Goal: Transaction & Acquisition: Book appointment/travel/reservation

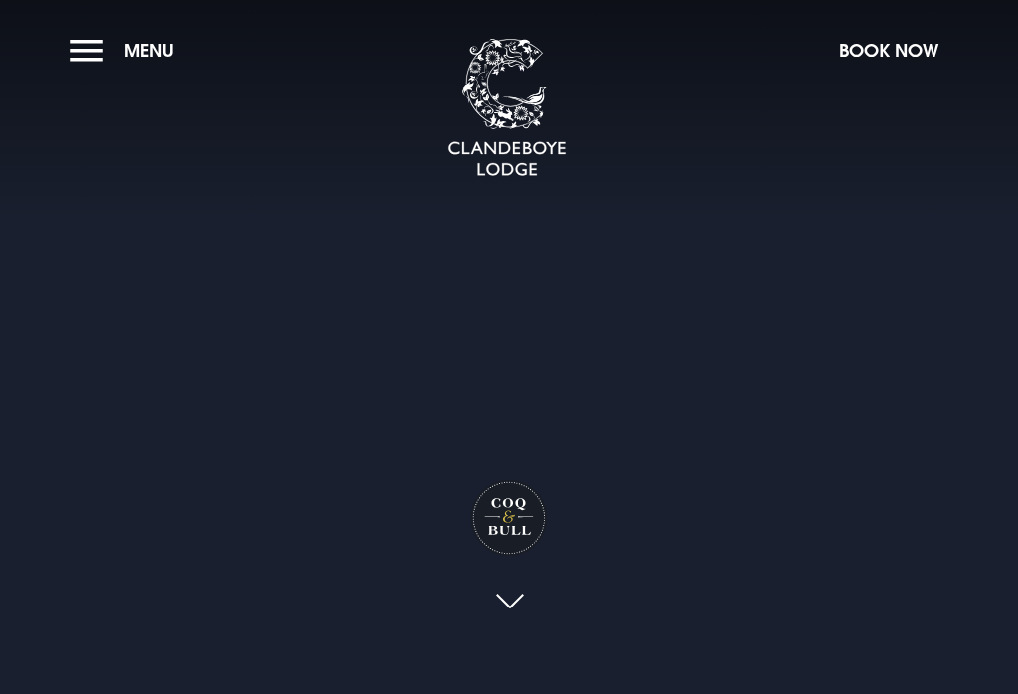
click at [79, 46] on button "Menu" at bounding box center [127, 50] width 114 height 43
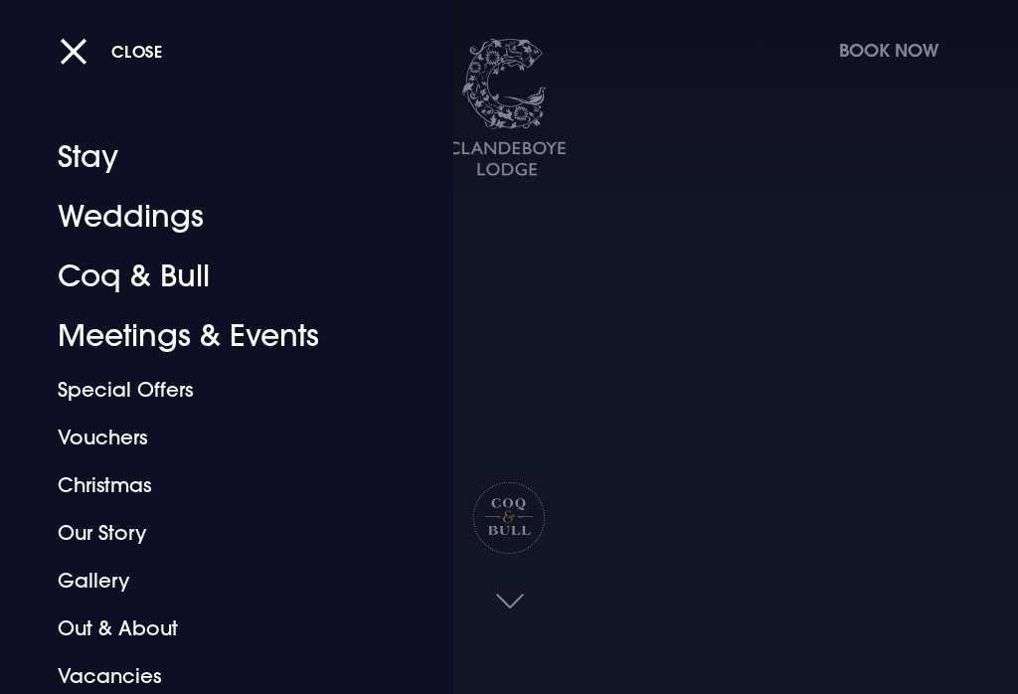
click at [83, 390] on link "Special Offers" at bounding box center [215, 390] width 314 height 48
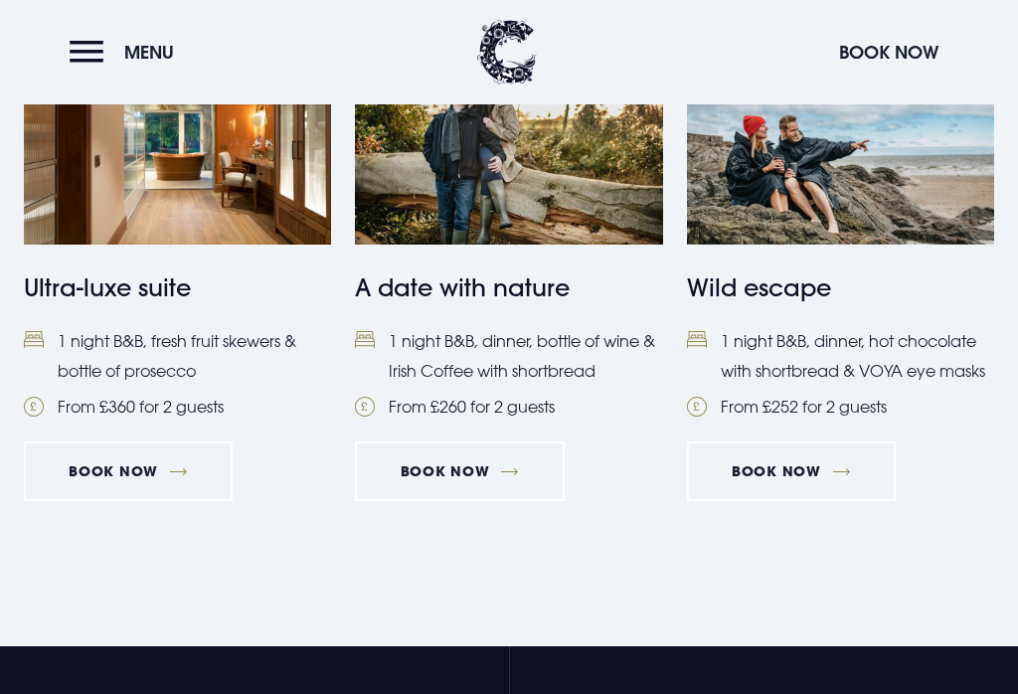
scroll to position [1996, 0]
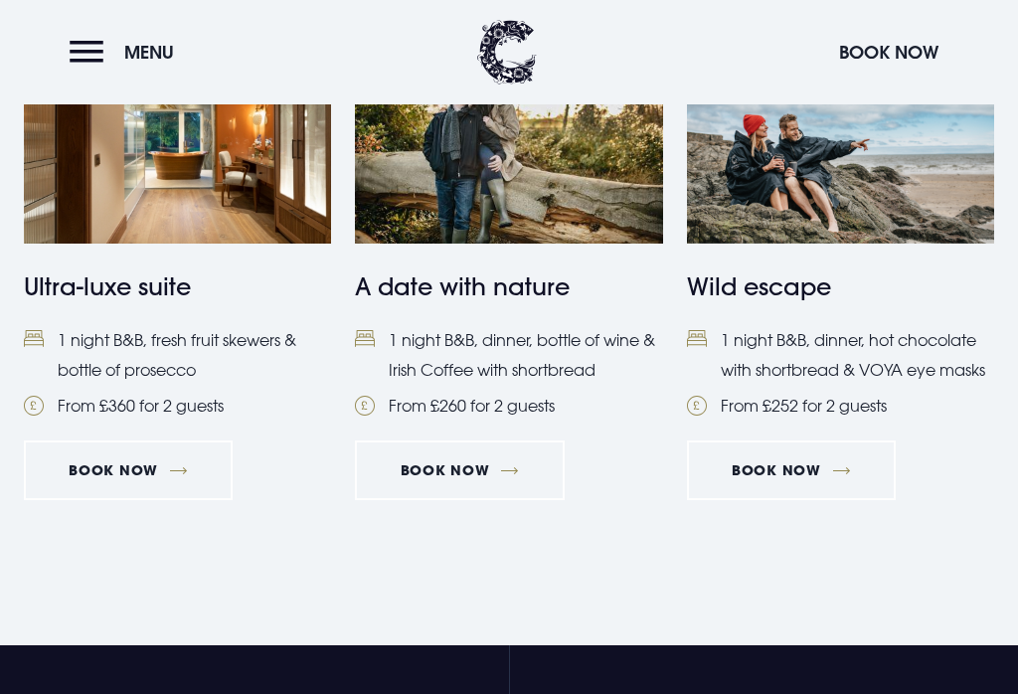
click at [482, 469] on link "Book Now" at bounding box center [459, 470] width 209 height 60
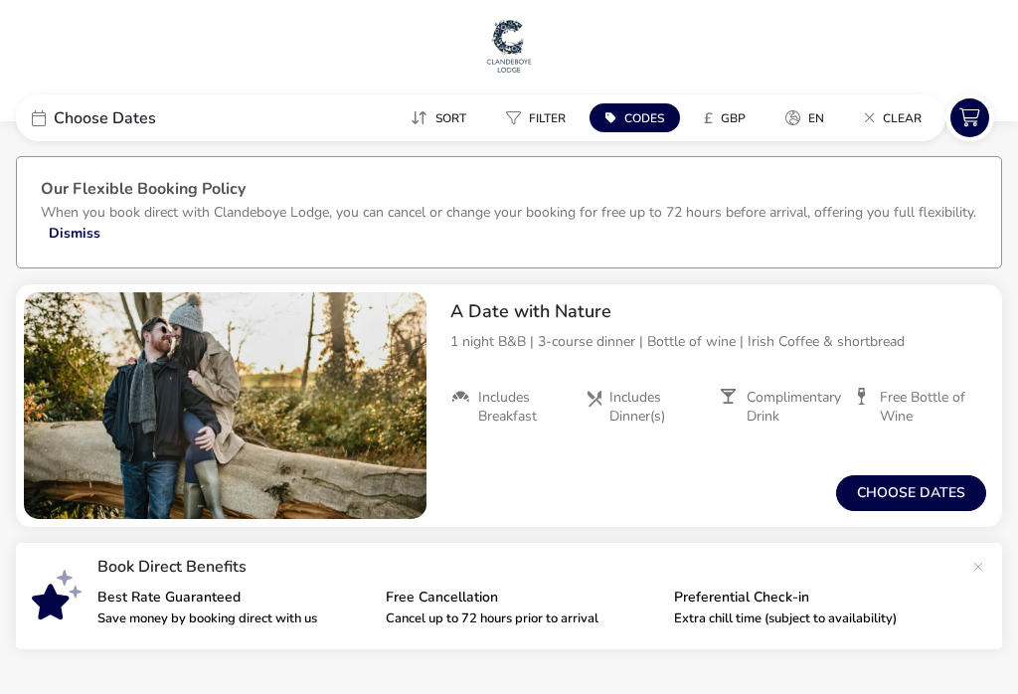
click at [918, 493] on button "Choose dates" at bounding box center [911, 493] width 150 height 36
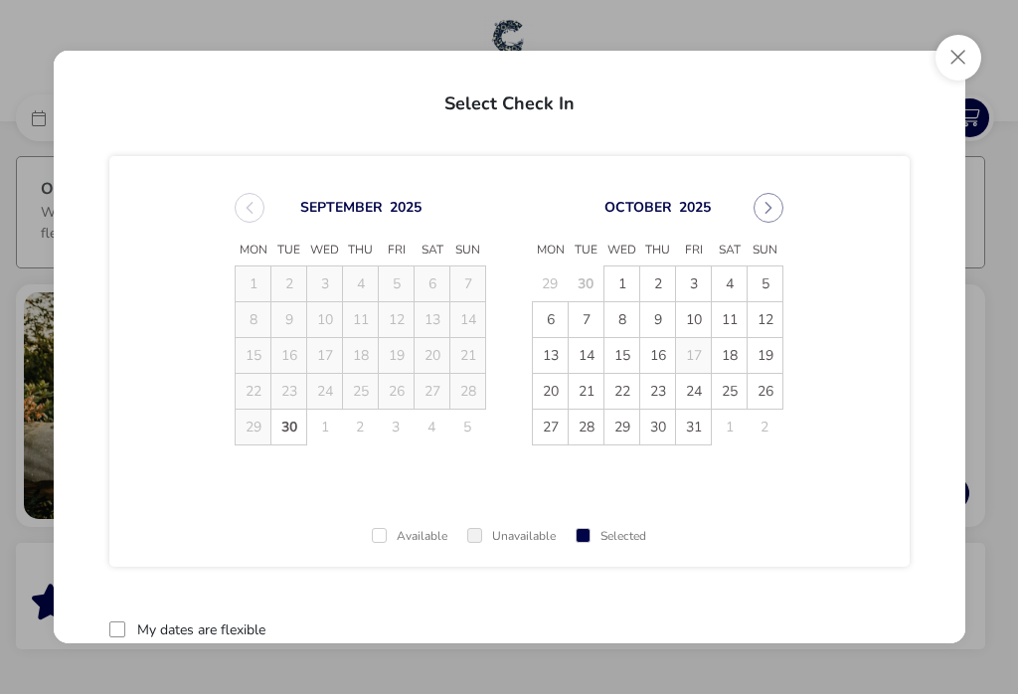
click at [769, 283] on span "5" at bounding box center [764, 283] width 35 height 35
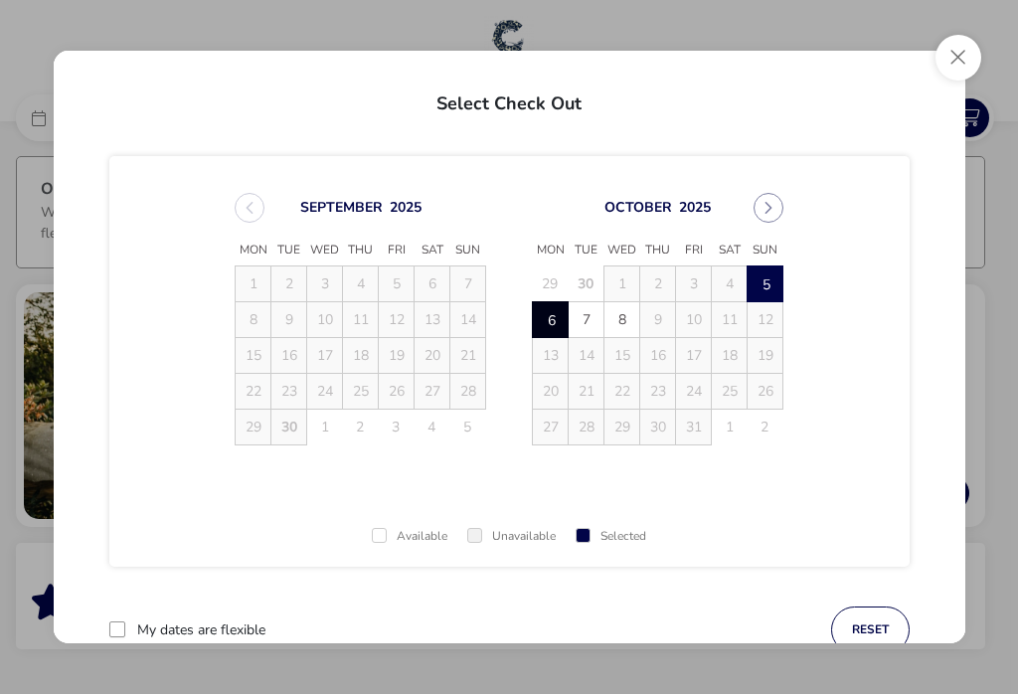
click at [548, 316] on span "6" at bounding box center [551, 320] width 35 height 35
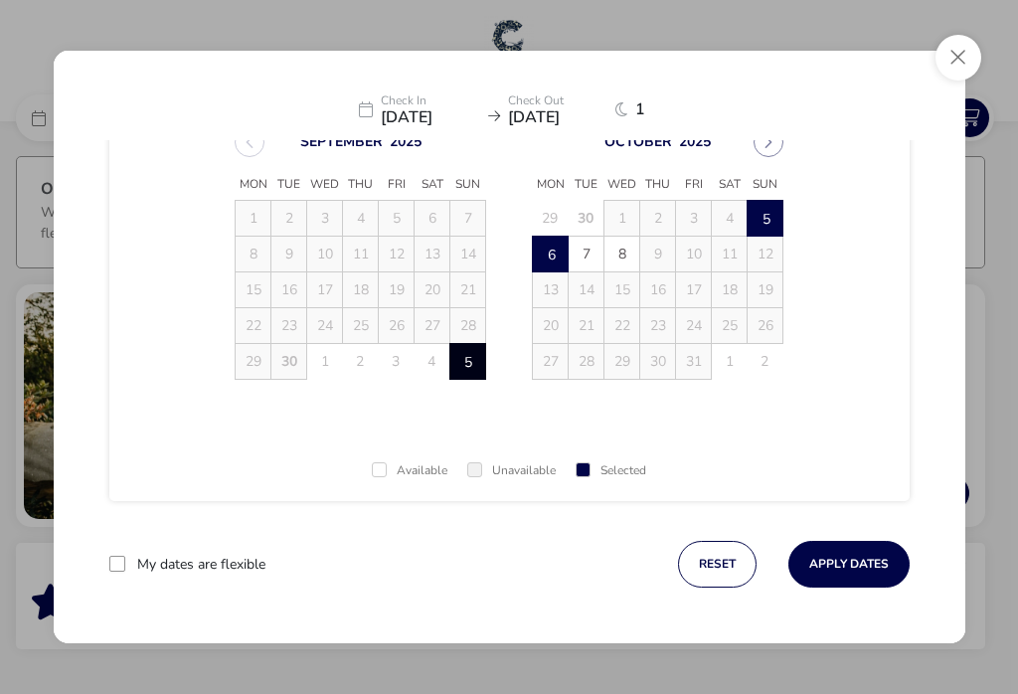
scroll to position [66, 0]
click at [864, 562] on button "Apply Dates" at bounding box center [848, 564] width 121 height 47
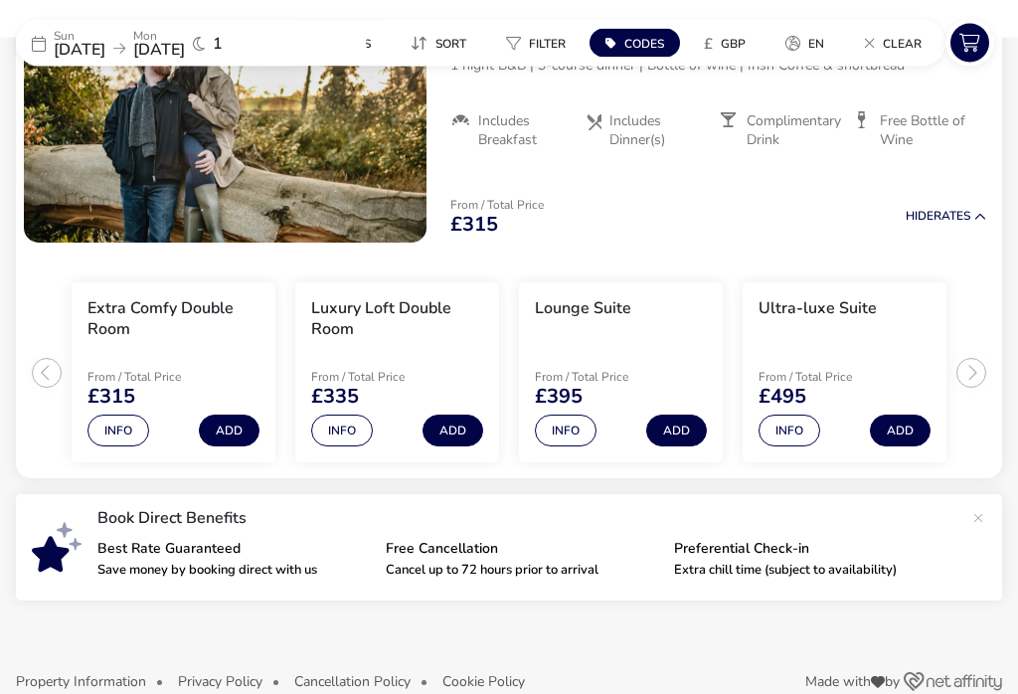
scroll to position [281, 0]
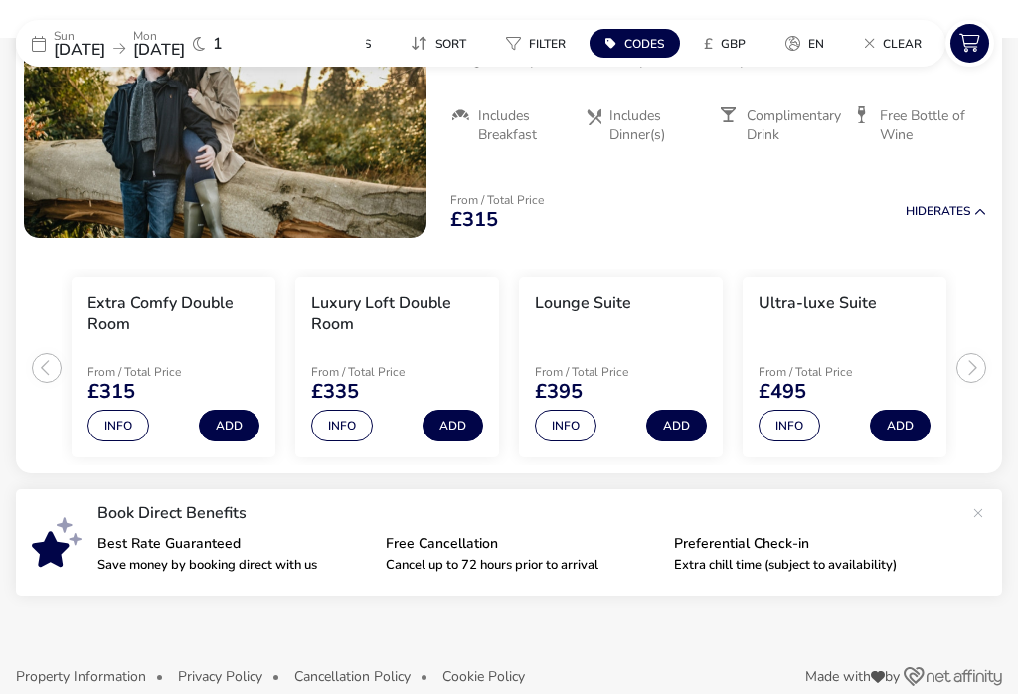
click at [236, 420] on button "Add" at bounding box center [229, 425] width 61 height 32
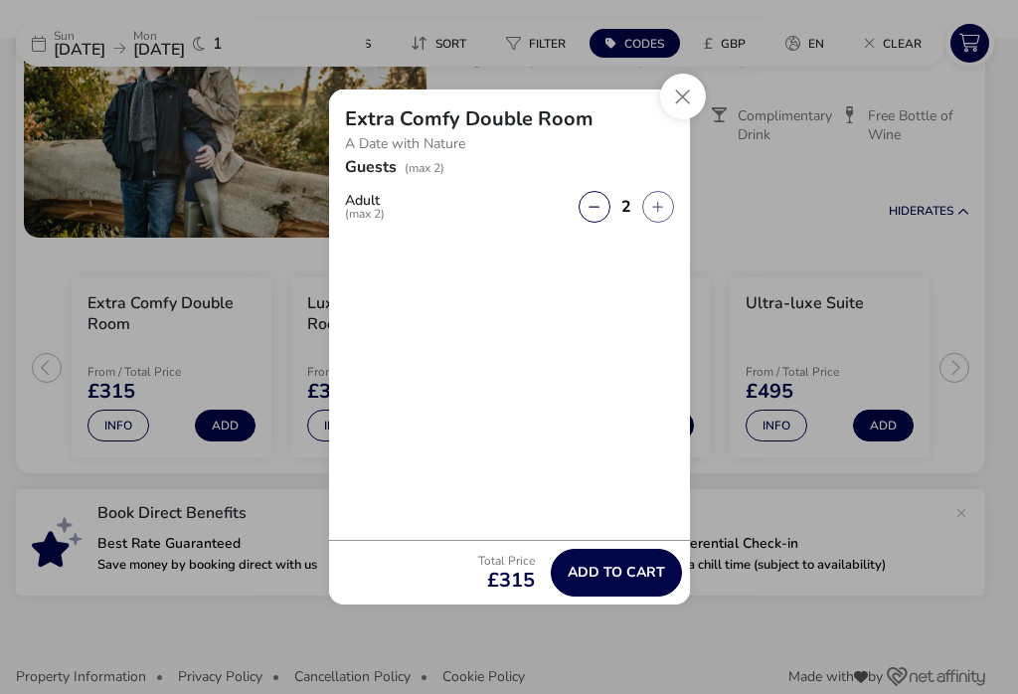
click at [623, 579] on span "Add to cart" at bounding box center [615, 571] width 97 height 15
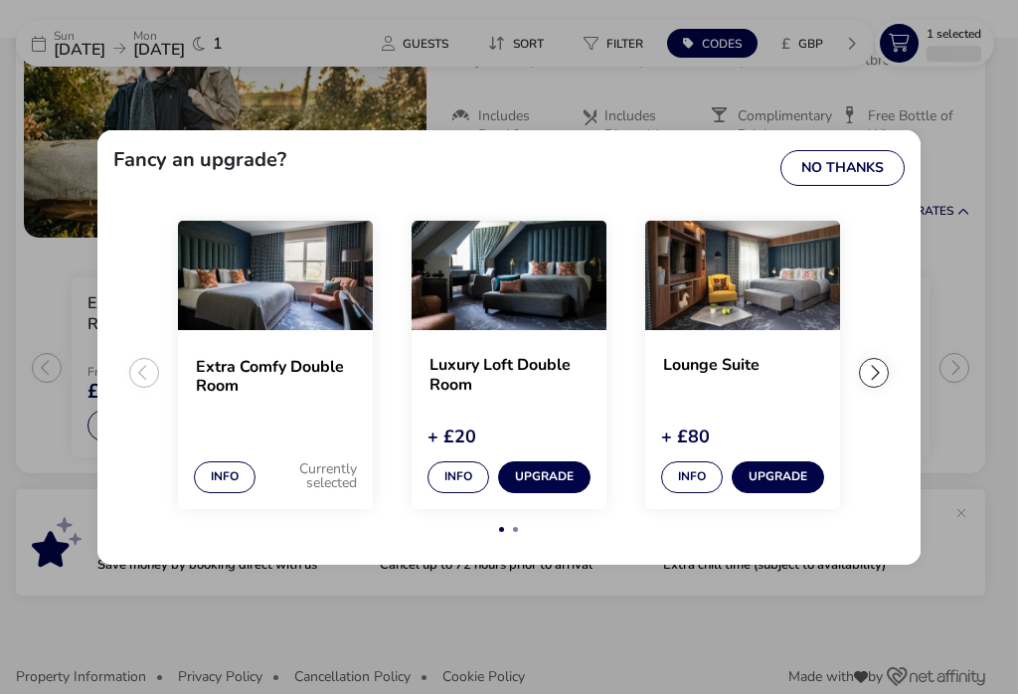
click at [859, 178] on button "No Thanks" at bounding box center [842, 168] width 124 height 36
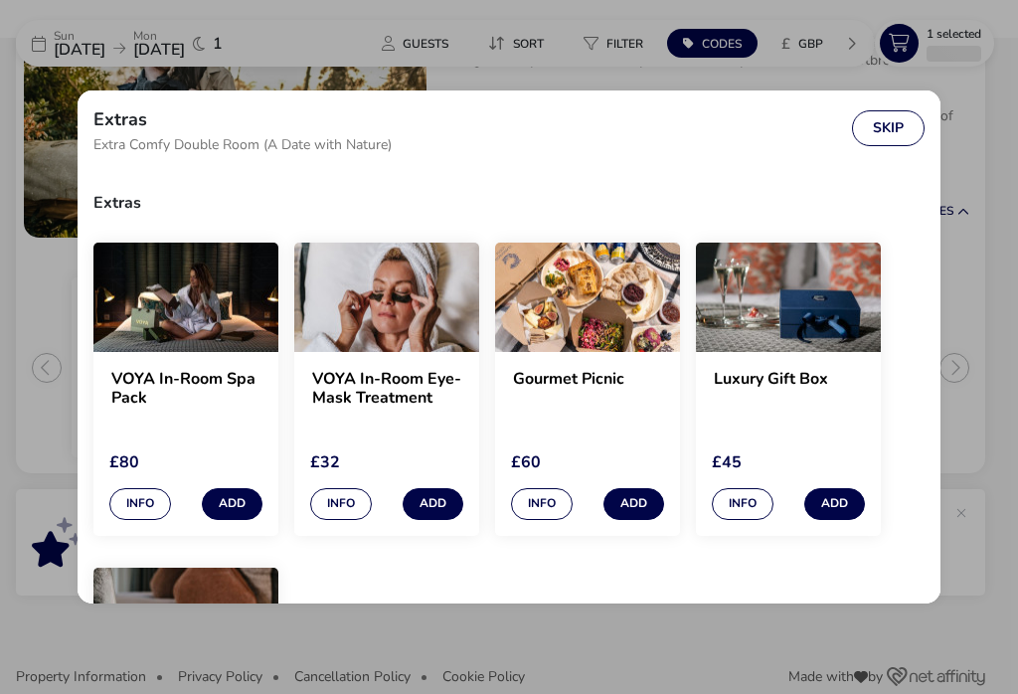
click at [907, 140] on button "Skip" at bounding box center [888, 128] width 73 height 36
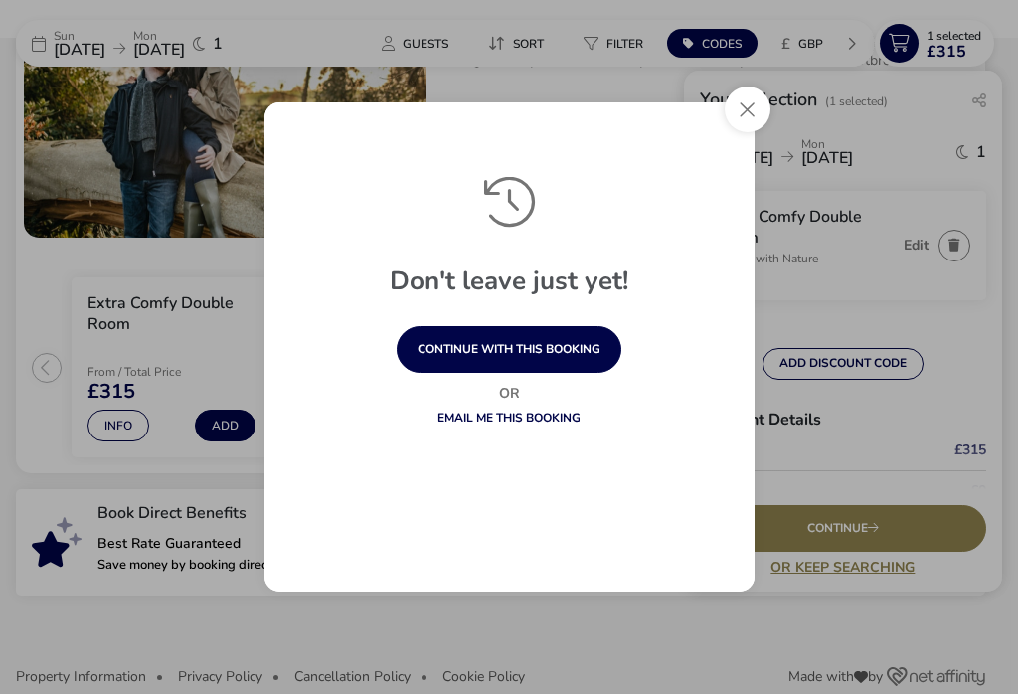
click at [748, 132] on button "Close" at bounding box center [747, 109] width 46 height 46
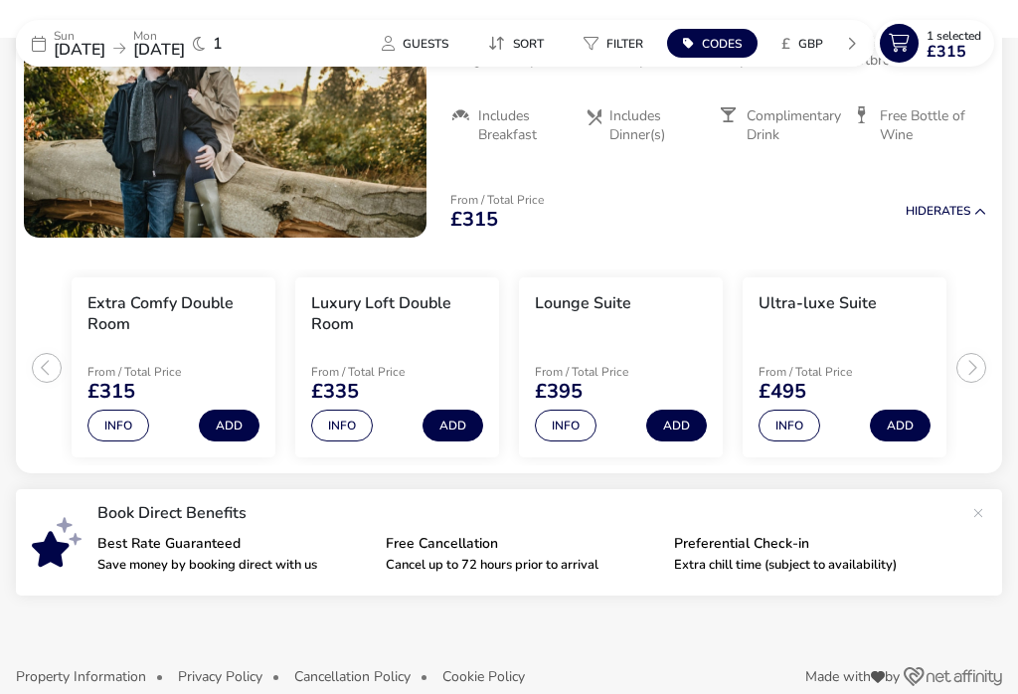
click at [946, 32] on span "1 Selected" at bounding box center [953, 36] width 55 height 16
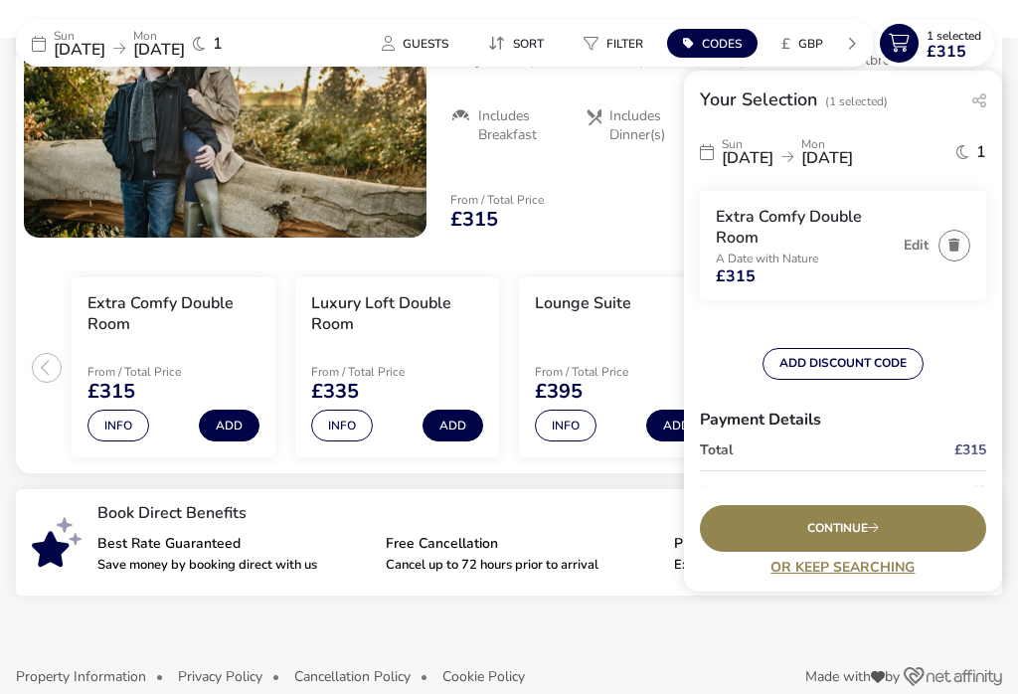
click at [847, 535] on span "Continue" at bounding box center [843, 528] width 72 height 13
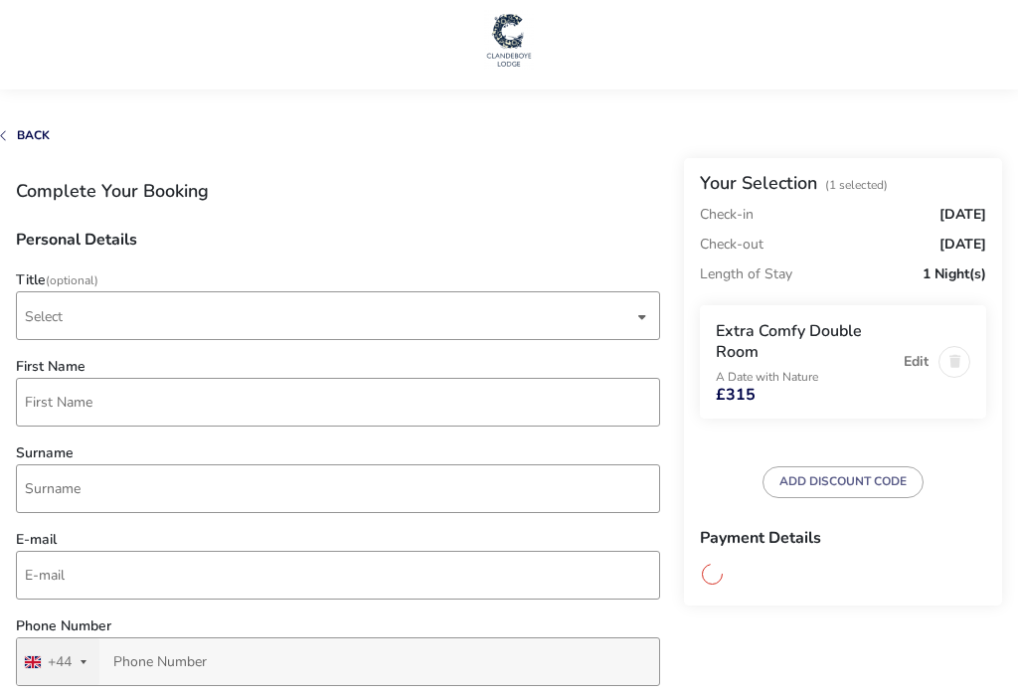
scroll to position [23, 0]
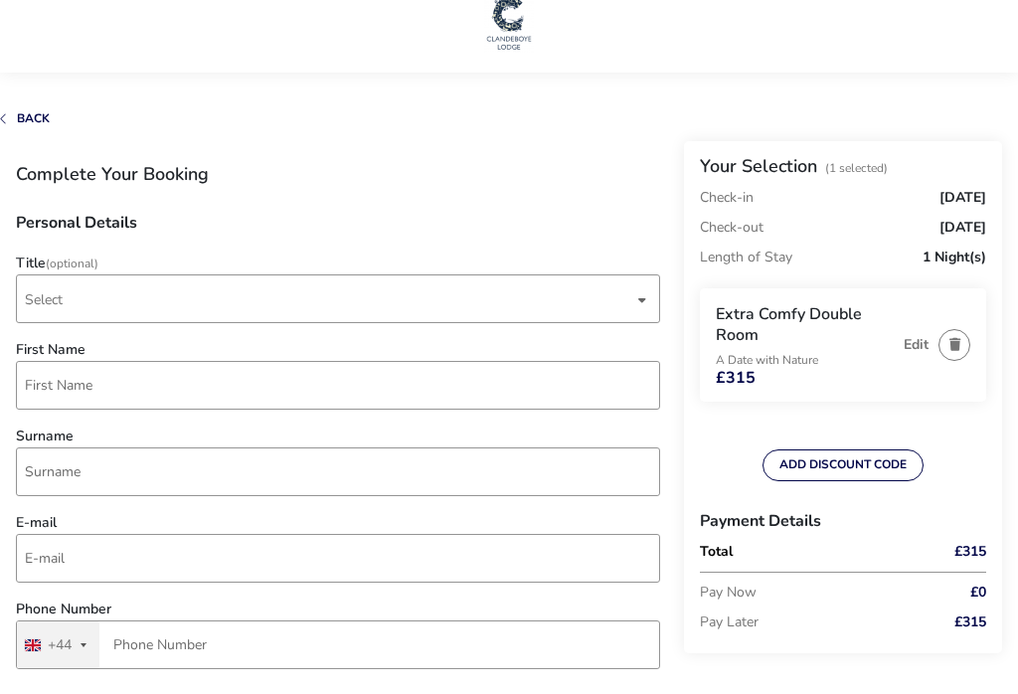
click at [106, 290] on span "Select" at bounding box center [329, 298] width 608 height 47
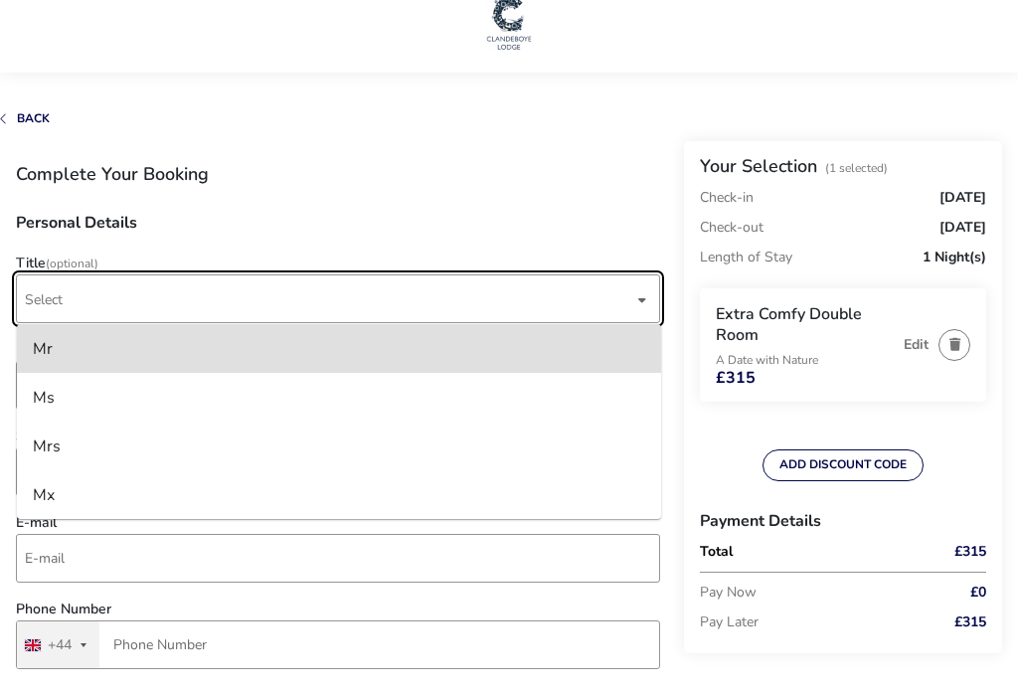
click at [126, 358] on li "Mr" at bounding box center [339, 348] width 644 height 49
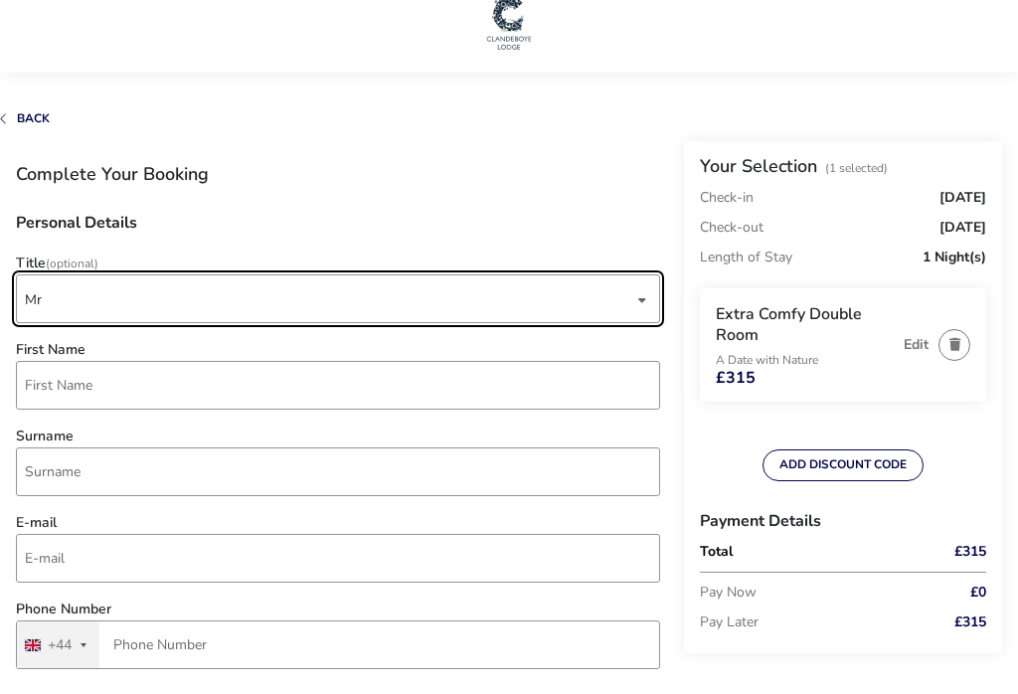
click at [103, 358] on div "First Name" at bounding box center [338, 381] width 664 height 77
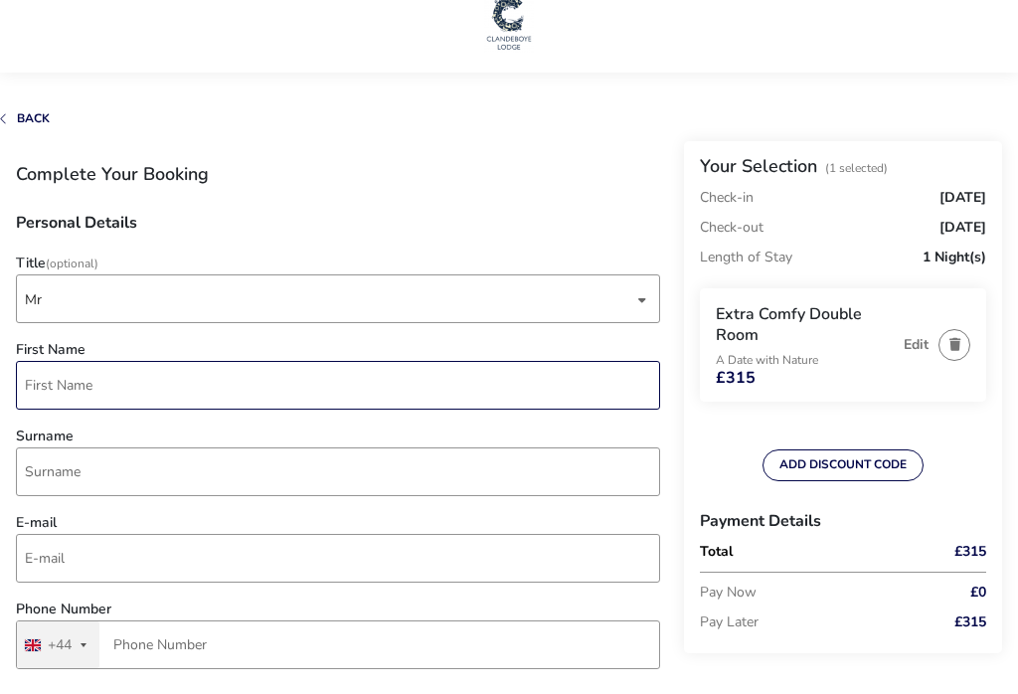
click at [70, 382] on input "First Name" at bounding box center [338, 385] width 644 height 49
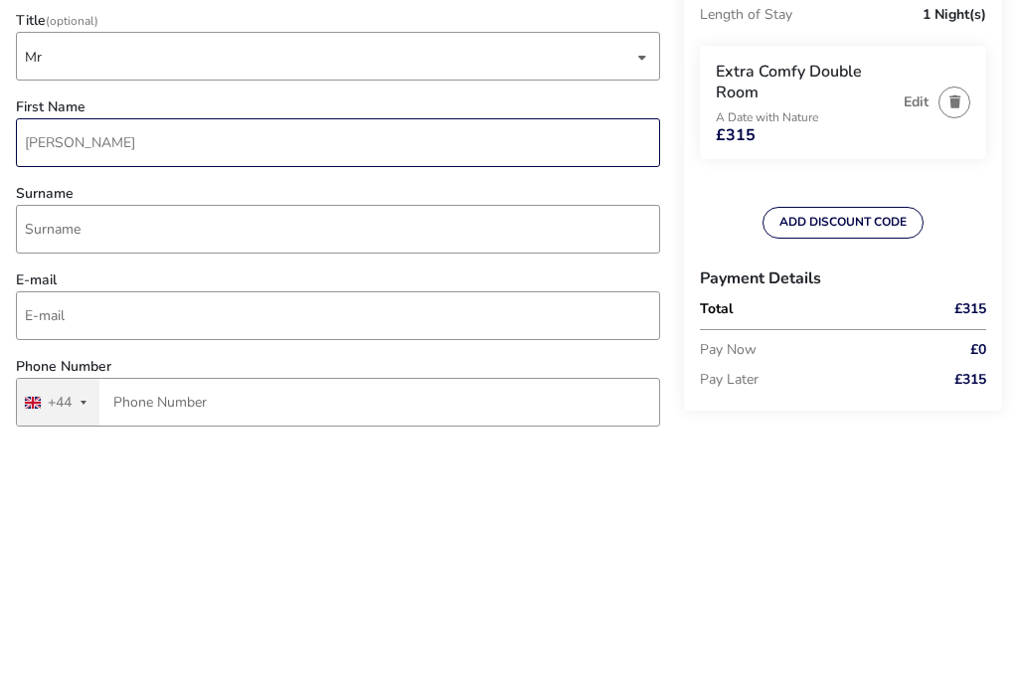
type input "[PERSON_NAME]"
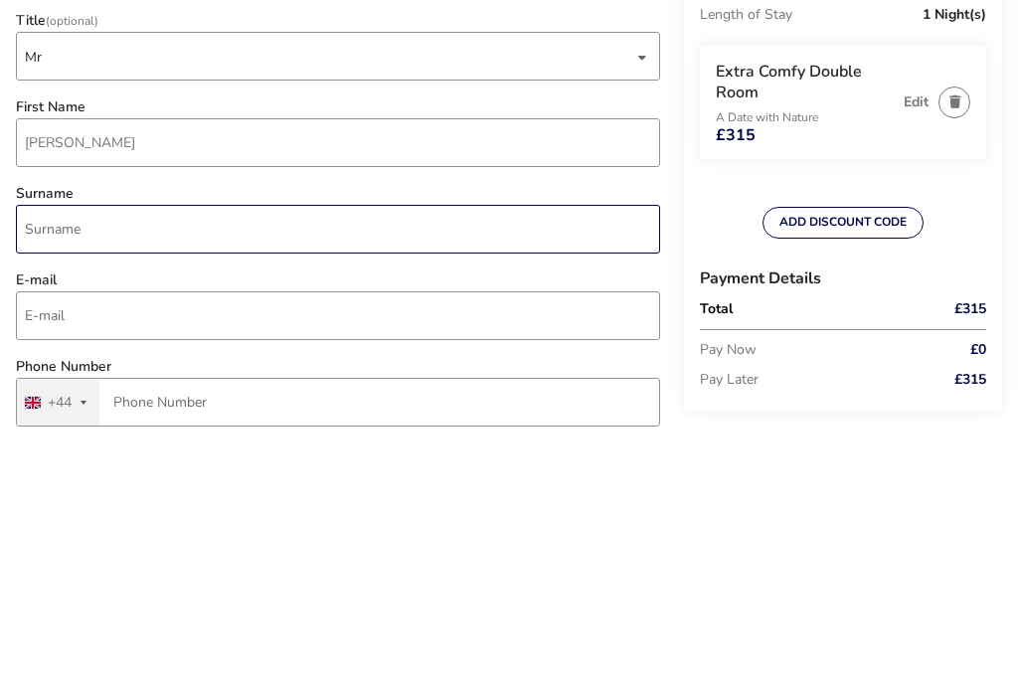
click at [65, 447] on input "Surname" at bounding box center [338, 471] width 644 height 49
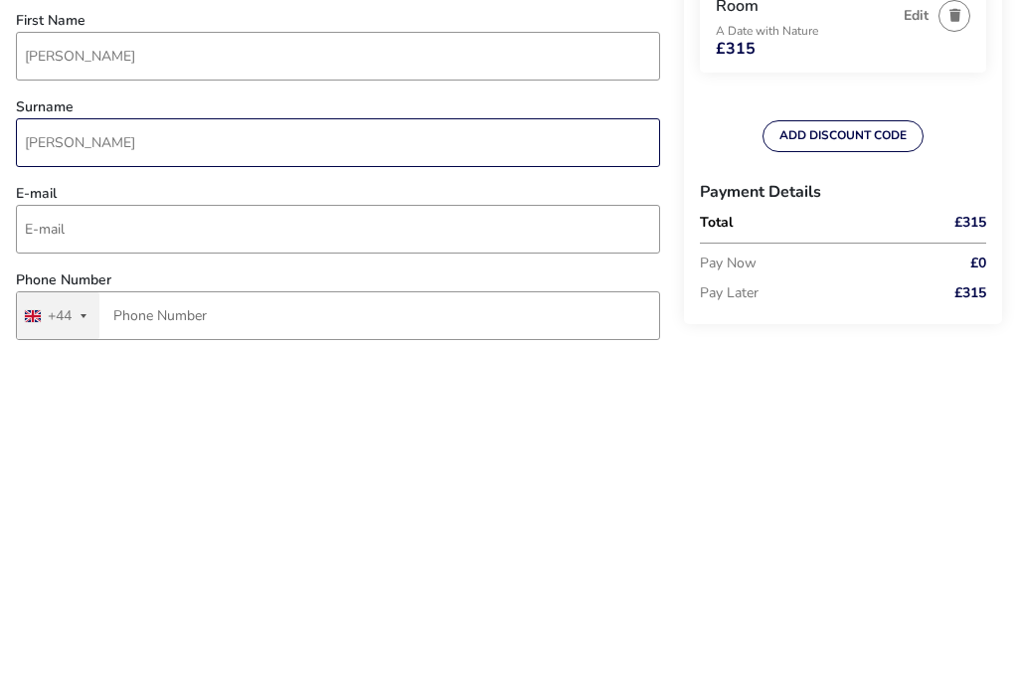
type input "[PERSON_NAME]"
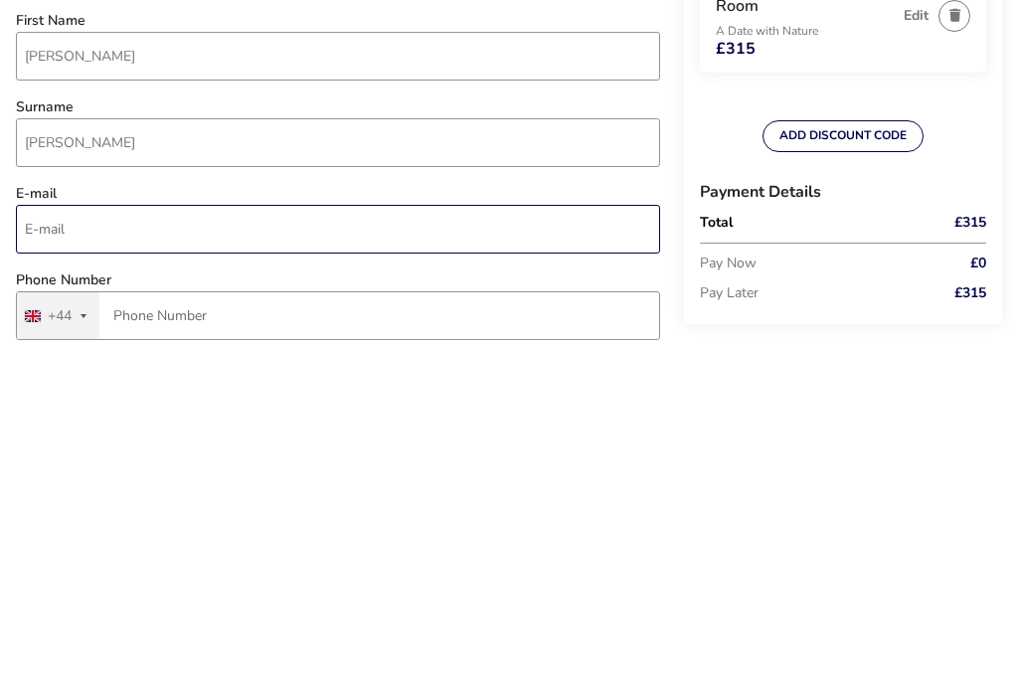
click at [54, 534] on input "E-mail" at bounding box center [338, 558] width 644 height 49
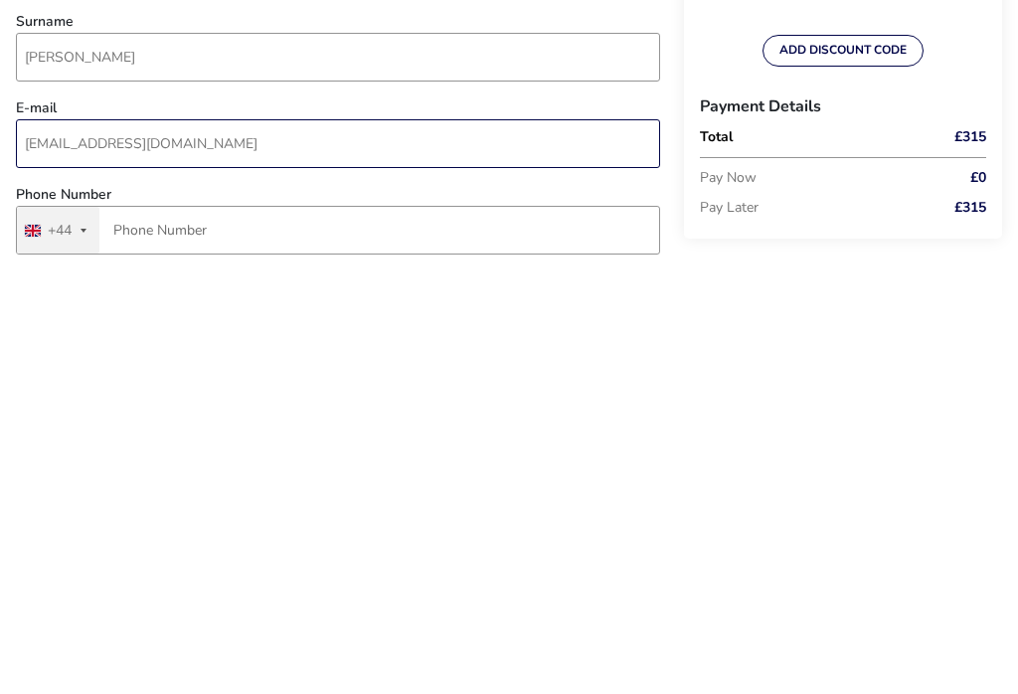
type input "[EMAIL_ADDRESS][DOMAIN_NAME]"
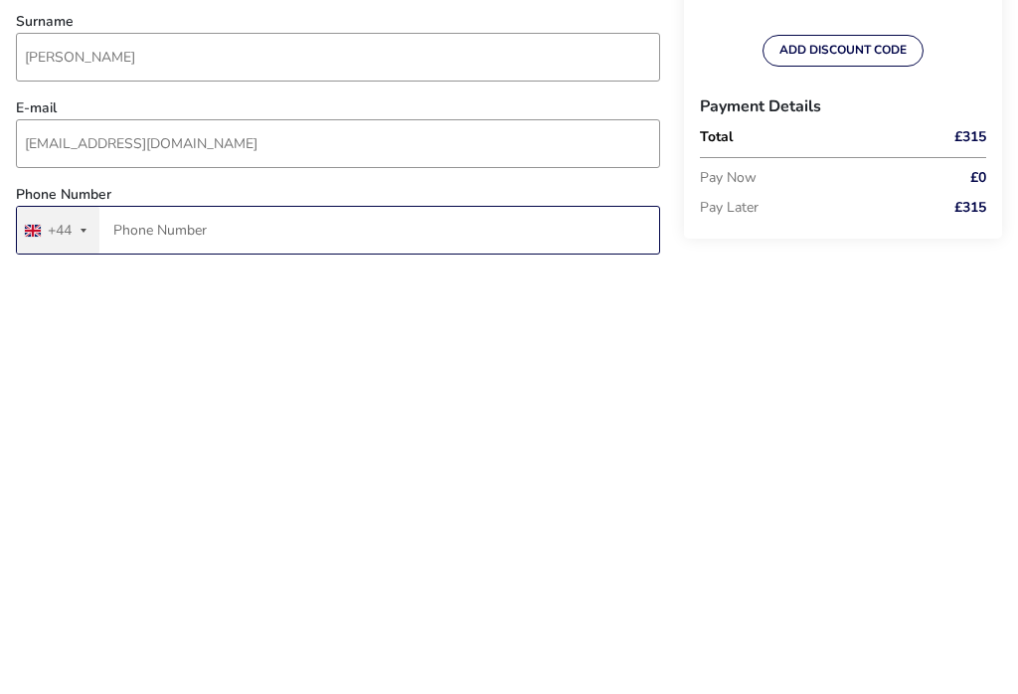
click at [193, 611] on input "Phone Number" at bounding box center [338, 635] width 644 height 49
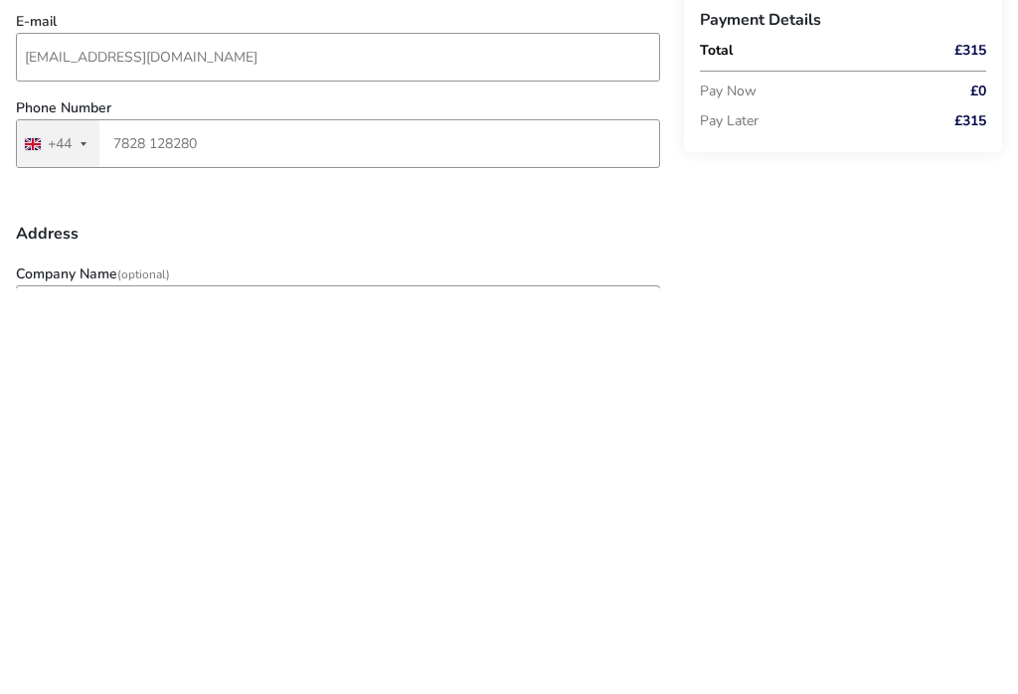
scroll to position [525, 0]
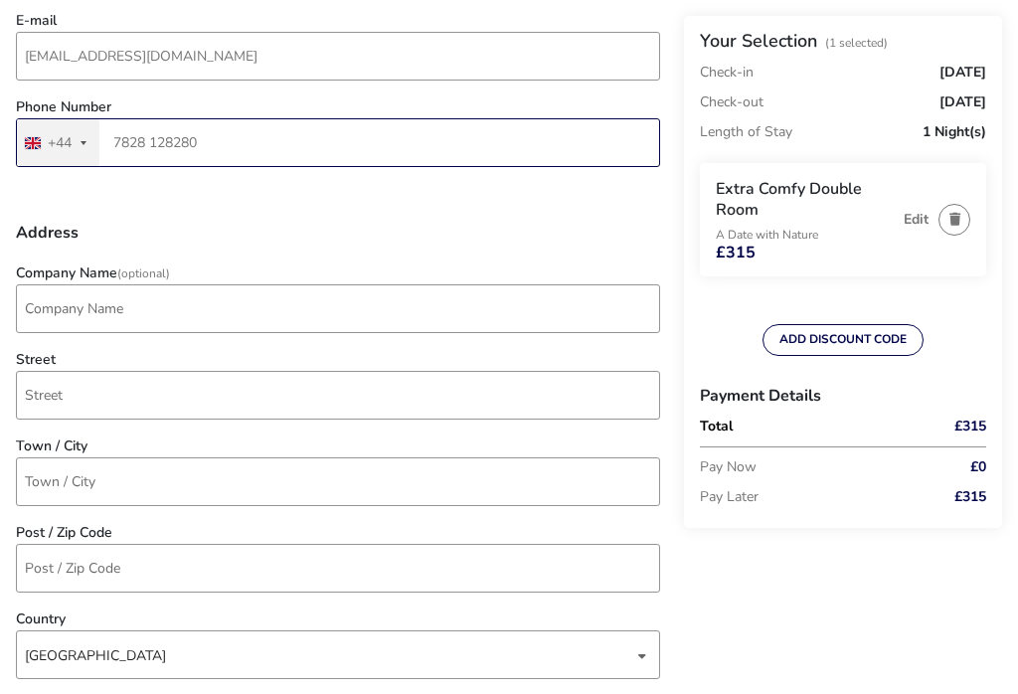
type input "7828 128280"
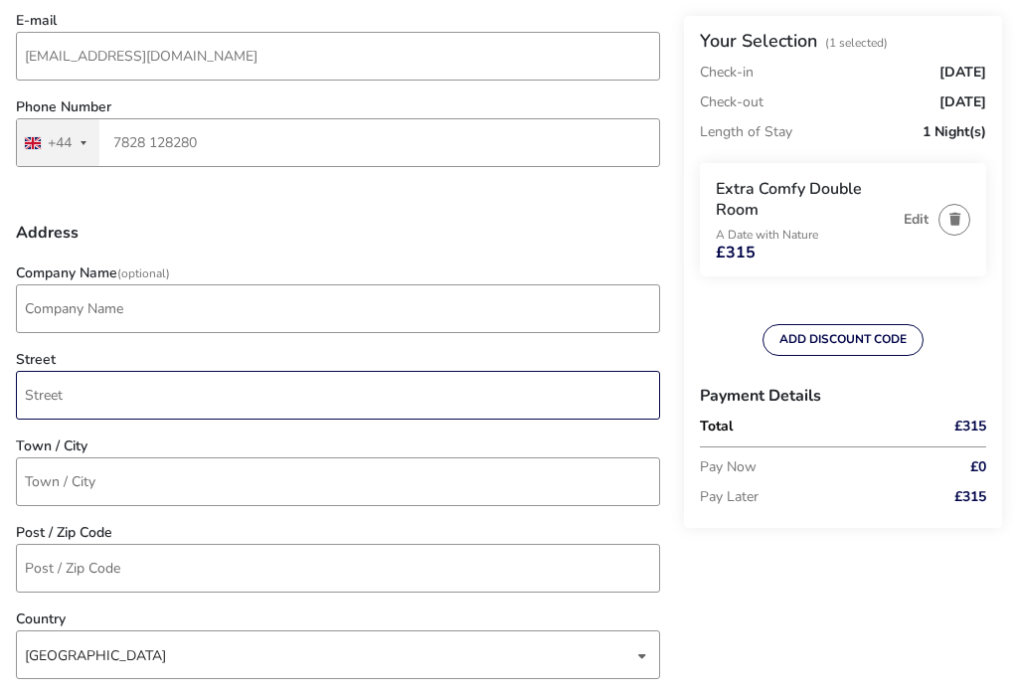
click at [38, 396] on input "Street" at bounding box center [338, 395] width 644 height 49
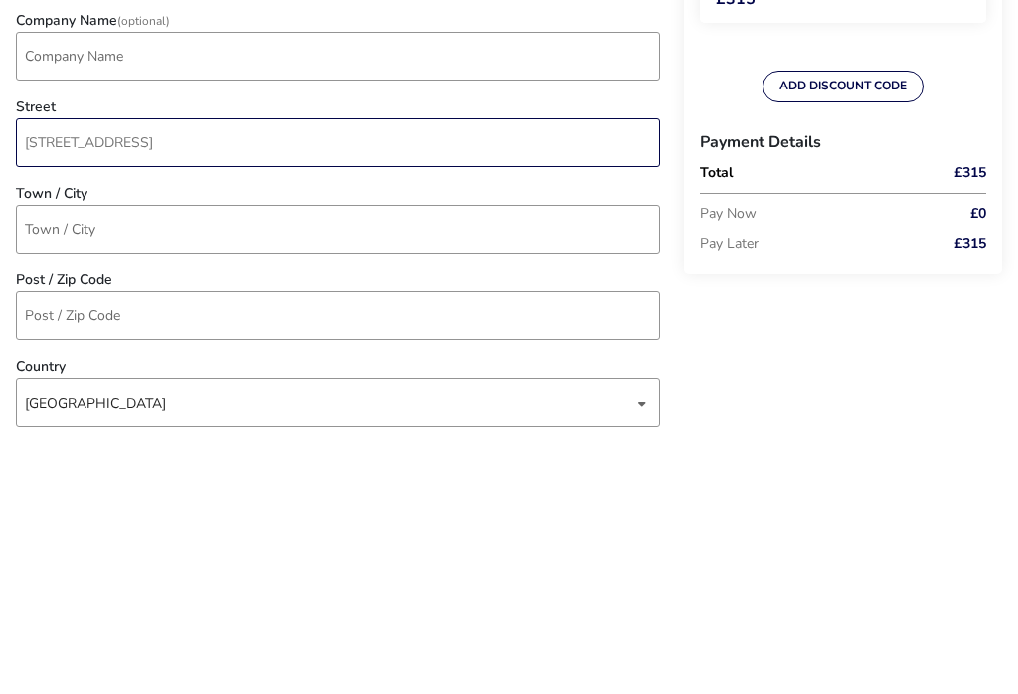
type input "[STREET_ADDRESS]"
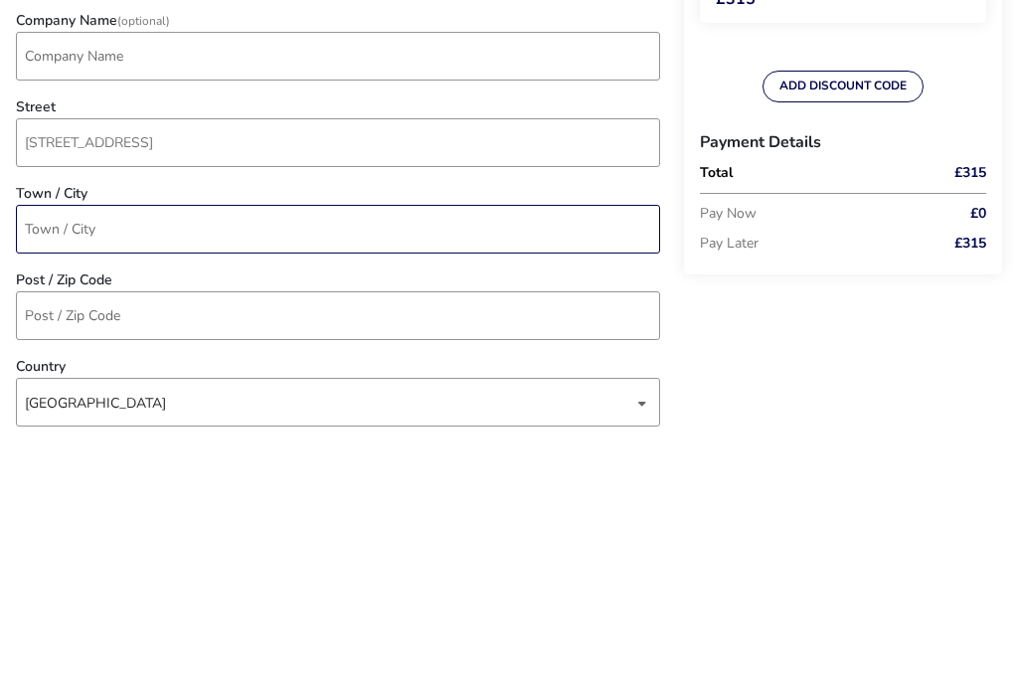
click at [69, 458] on input "Town / City" at bounding box center [338, 482] width 644 height 49
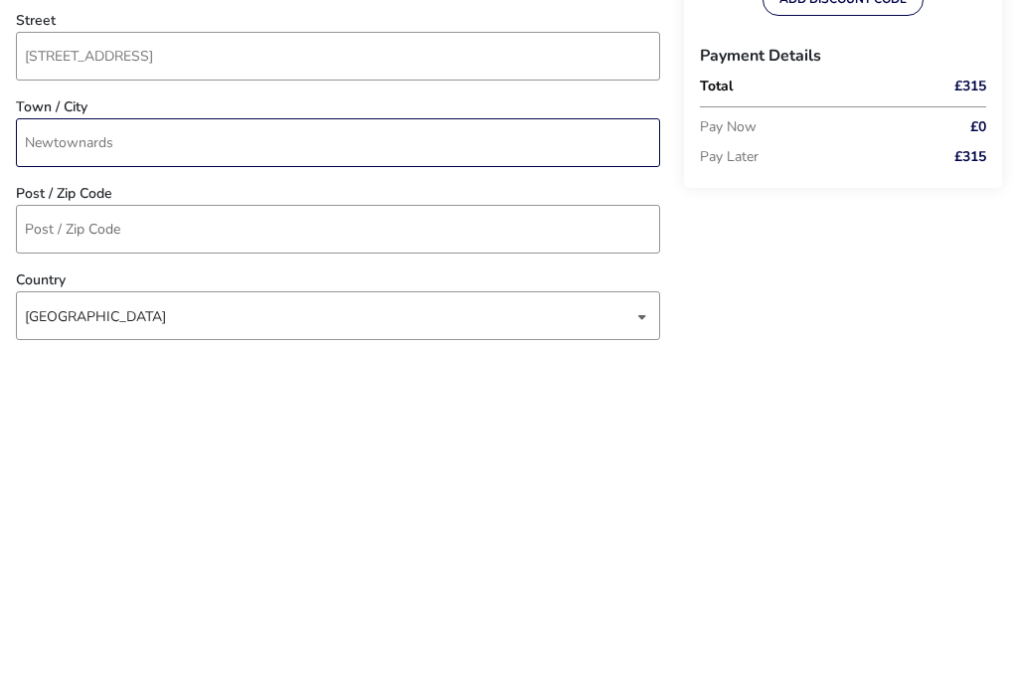
type input "Newtownards"
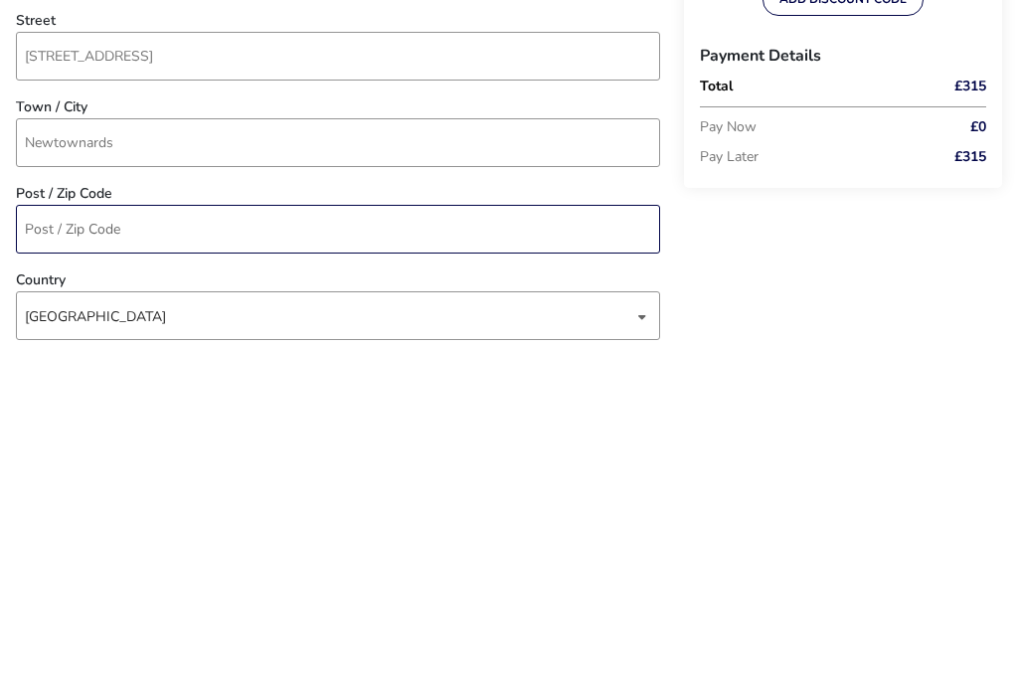
click at [79, 545] on input "Post / Zip Code" at bounding box center [338, 569] width 644 height 49
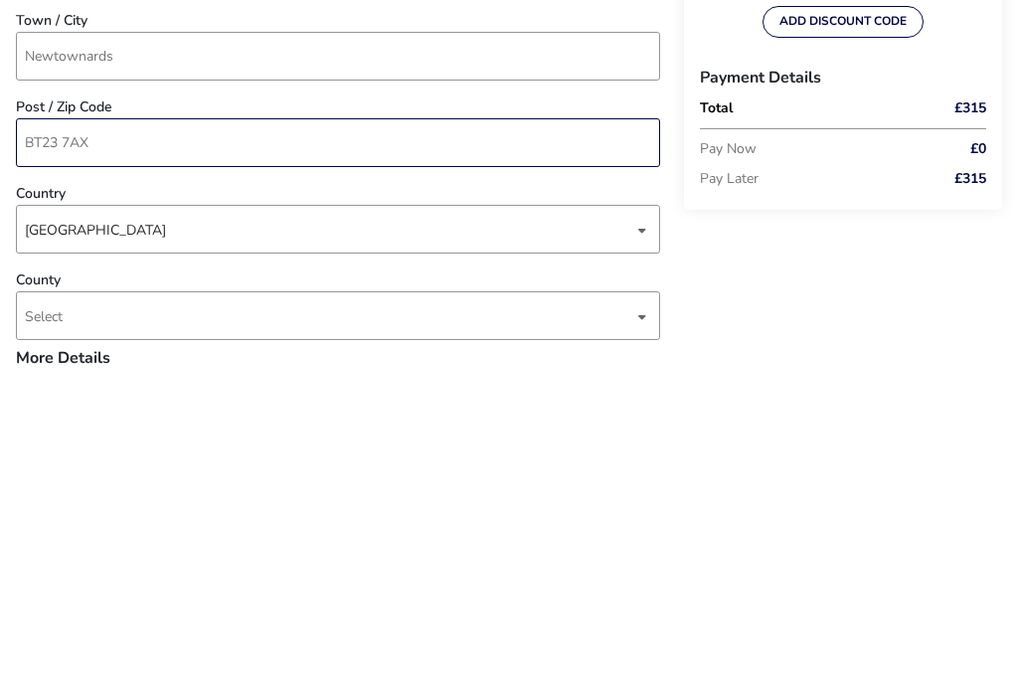
scroll to position [633, 0]
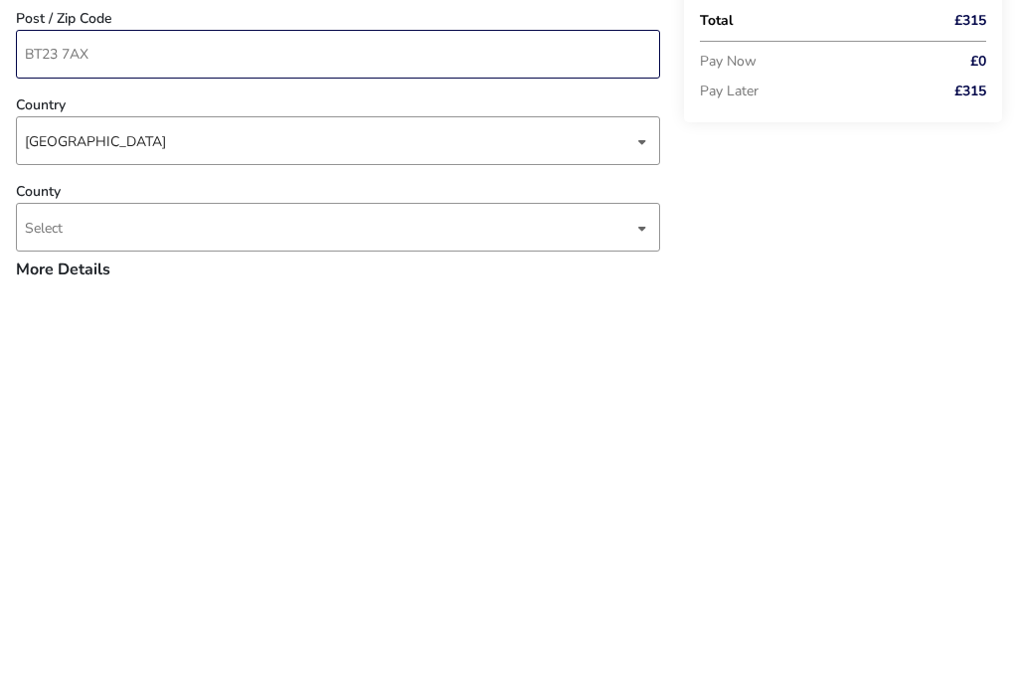
type input "BT23 7AX"
click at [60, 624] on span "Select" at bounding box center [44, 633] width 38 height 19
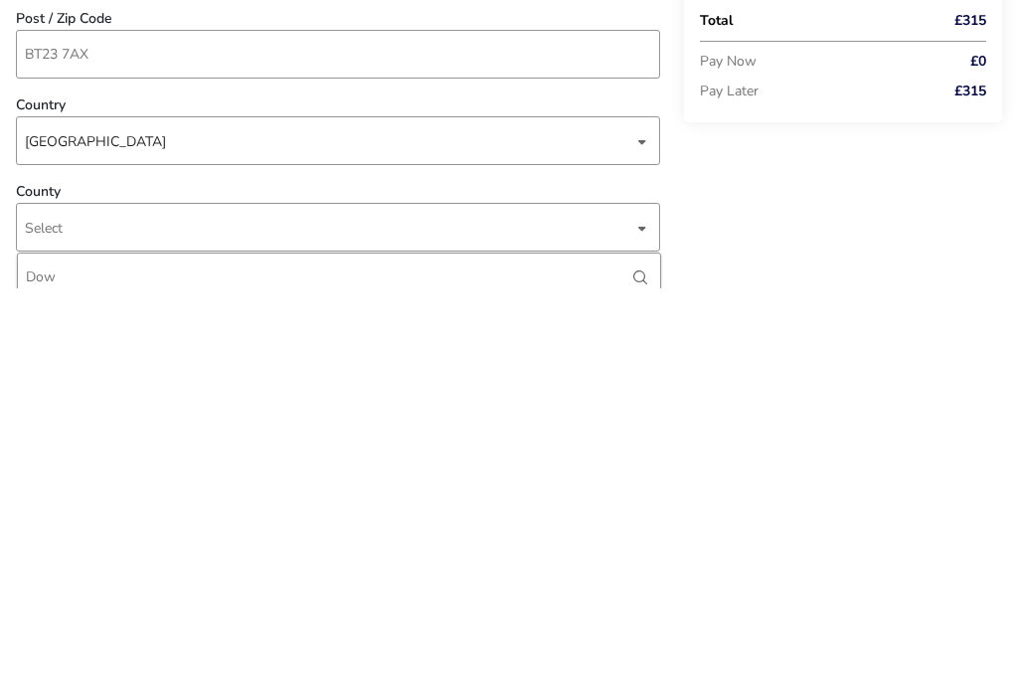
type input "Down"
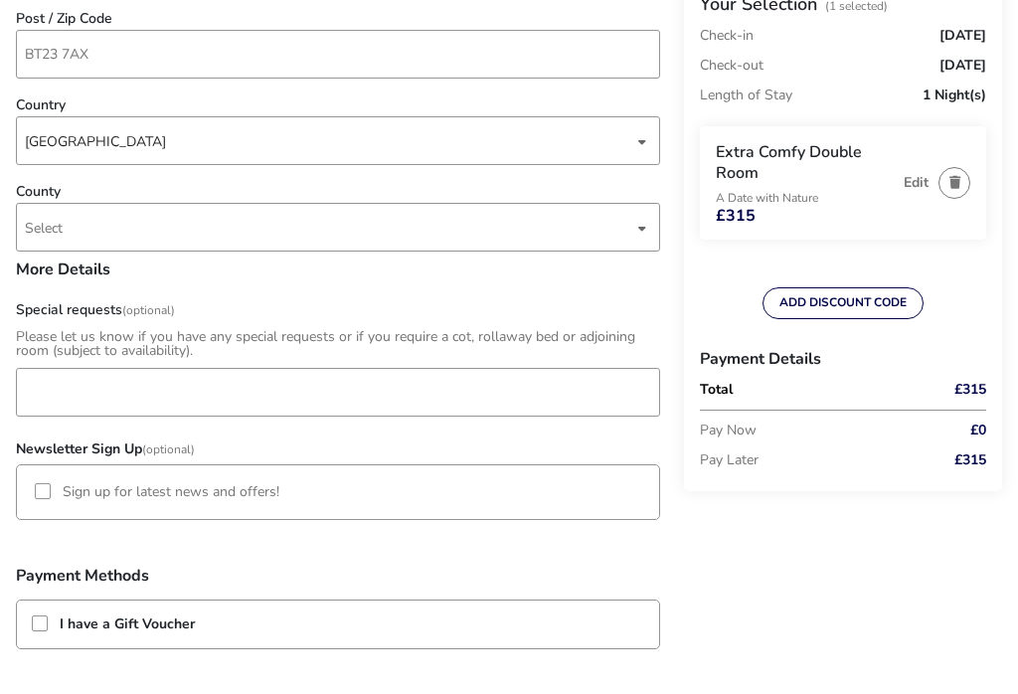
scroll to position [993, 0]
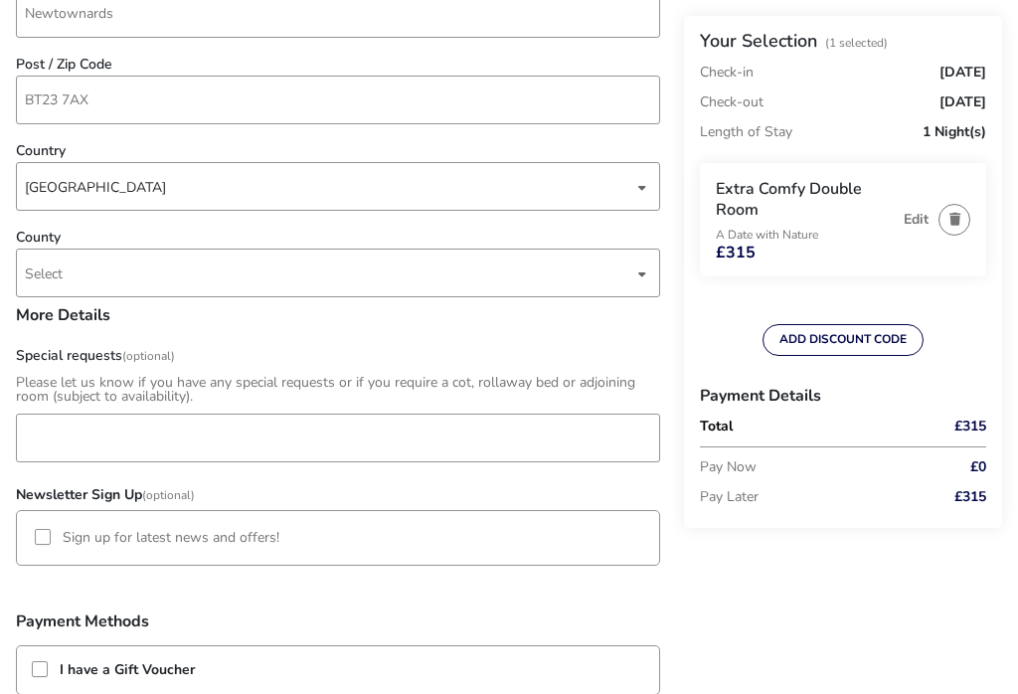
click at [639, 275] on div "dropdown trigger" at bounding box center [642, 273] width 10 height 39
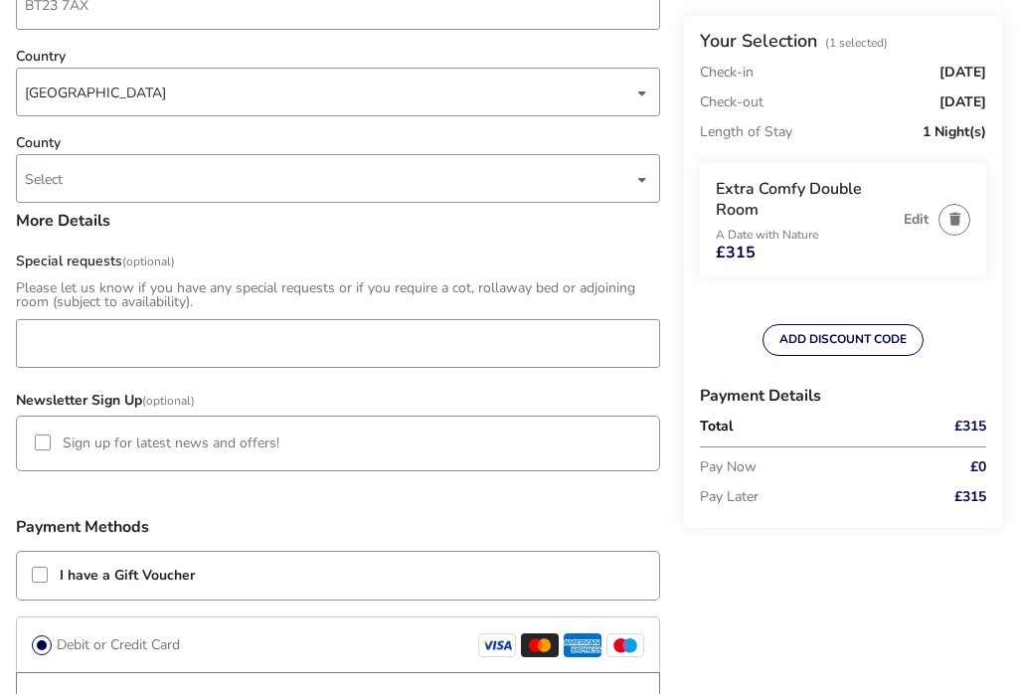
scroll to position [1085, 0]
click at [47, 186] on span "Select" at bounding box center [44, 181] width 38 height 19
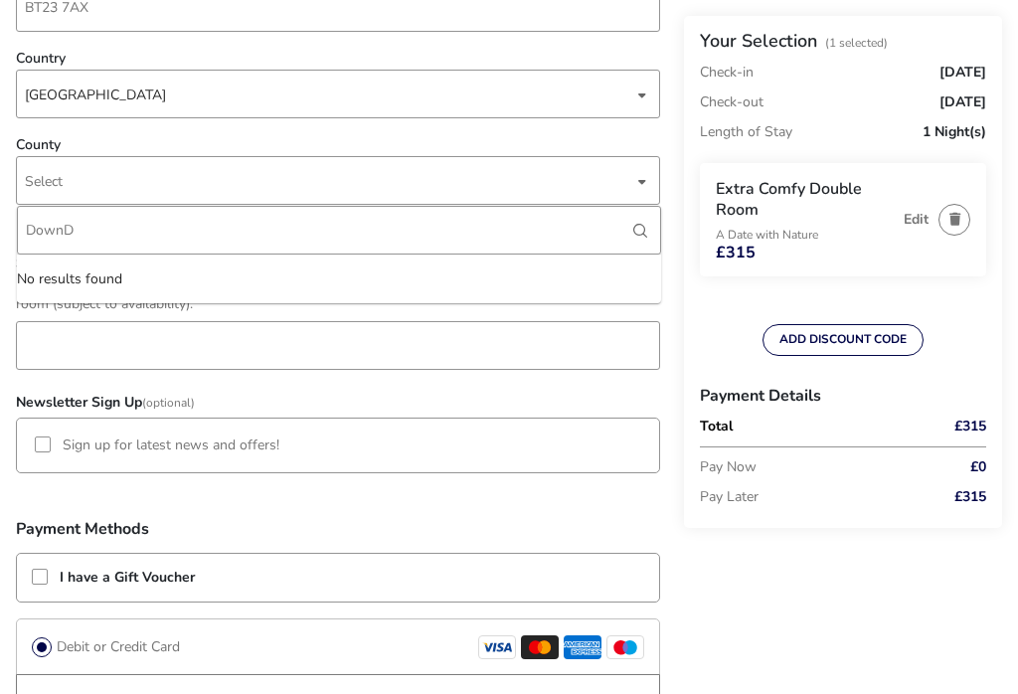
type input "Down"
click at [629, 236] on input "Down" at bounding box center [339, 230] width 644 height 49
click at [676, 287] on div "Complete Your Booking Personal Details Title (Optional) Mr First Name [PERSON_N…" at bounding box center [350, 197] width 700 height 2268
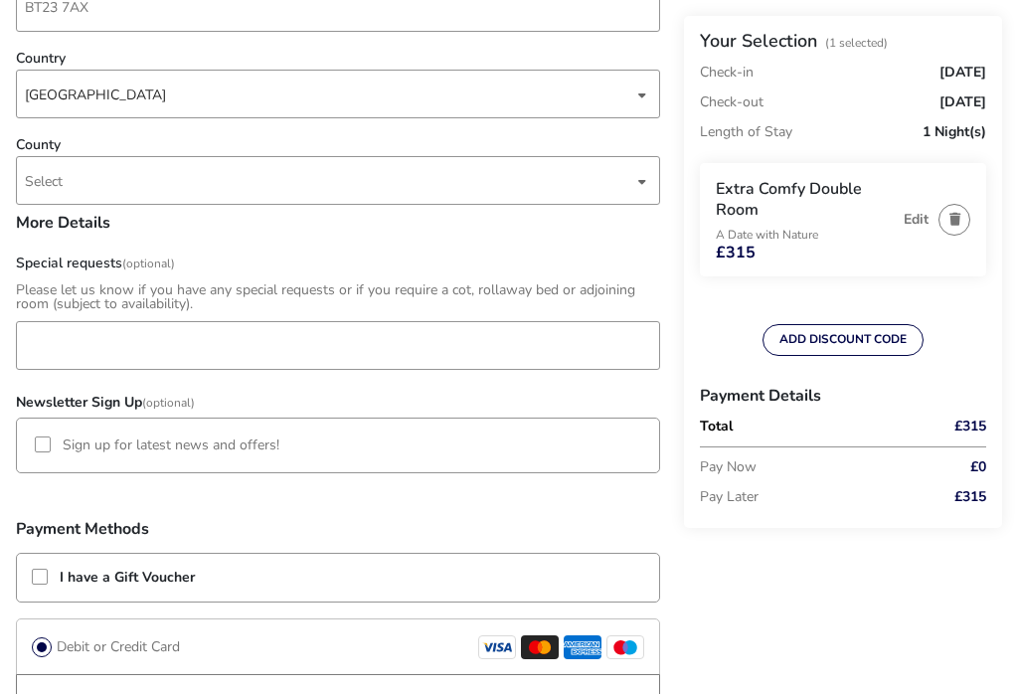
click at [642, 187] on div "dropdown trigger" at bounding box center [642, 181] width 10 height 39
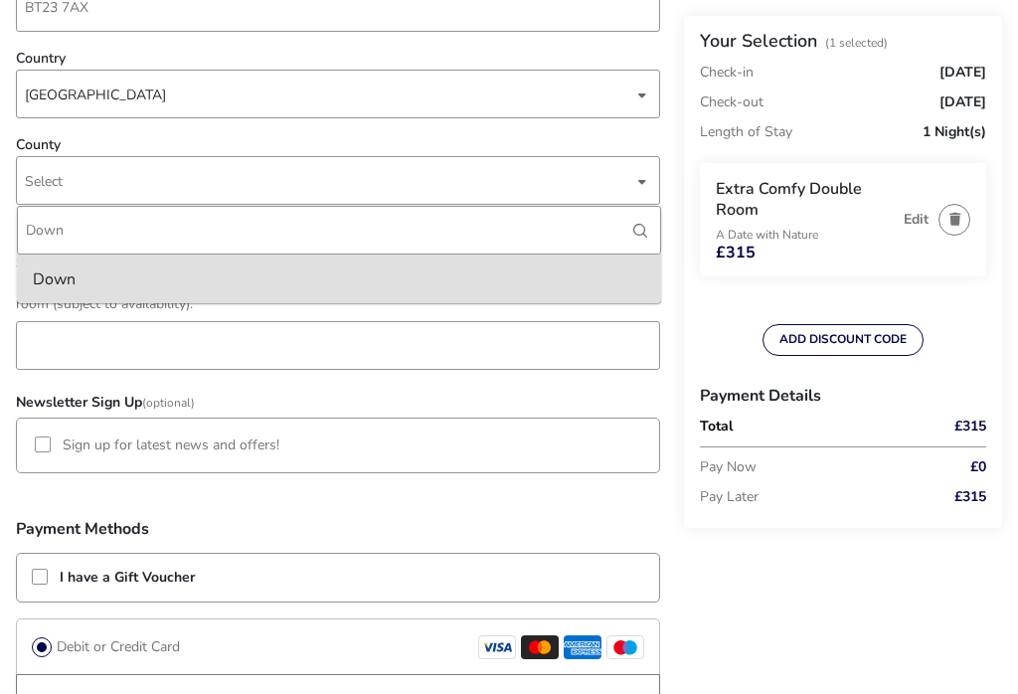
click at [310, 245] on input "Down" at bounding box center [339, 230] width 644 height 49
click at [748, 297] on ul "Extra Comfy Double Room A Date with Nature £315 Edit" at bounding box center [843, 235] width 286 height 145
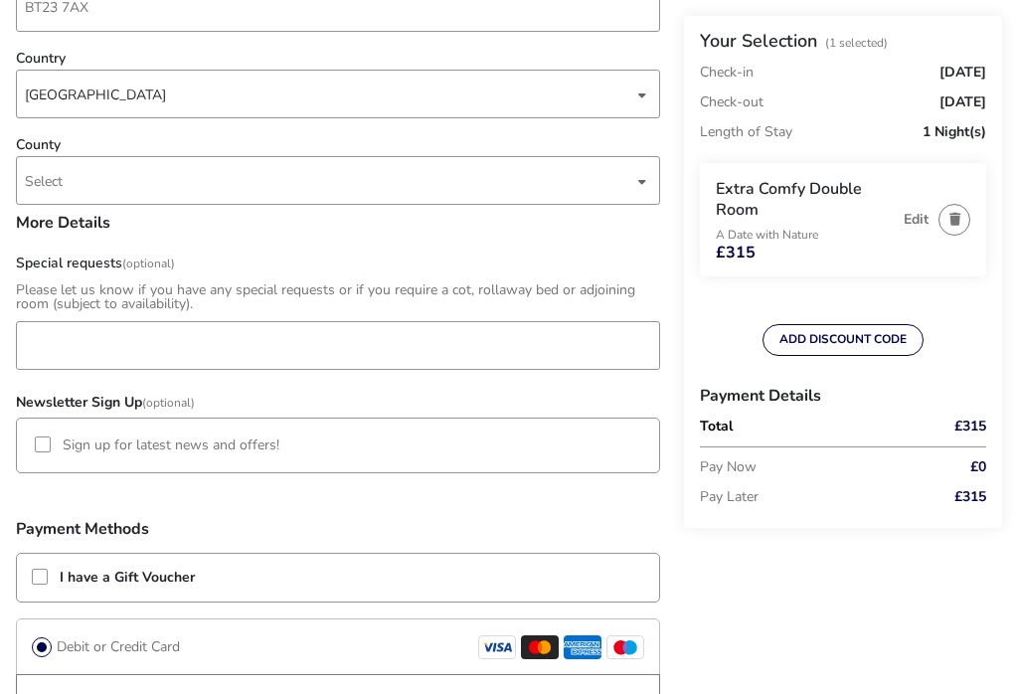
click at [637, 181] on div "dropdown trigger" at bounding box center [642, 181] width 10 height 39
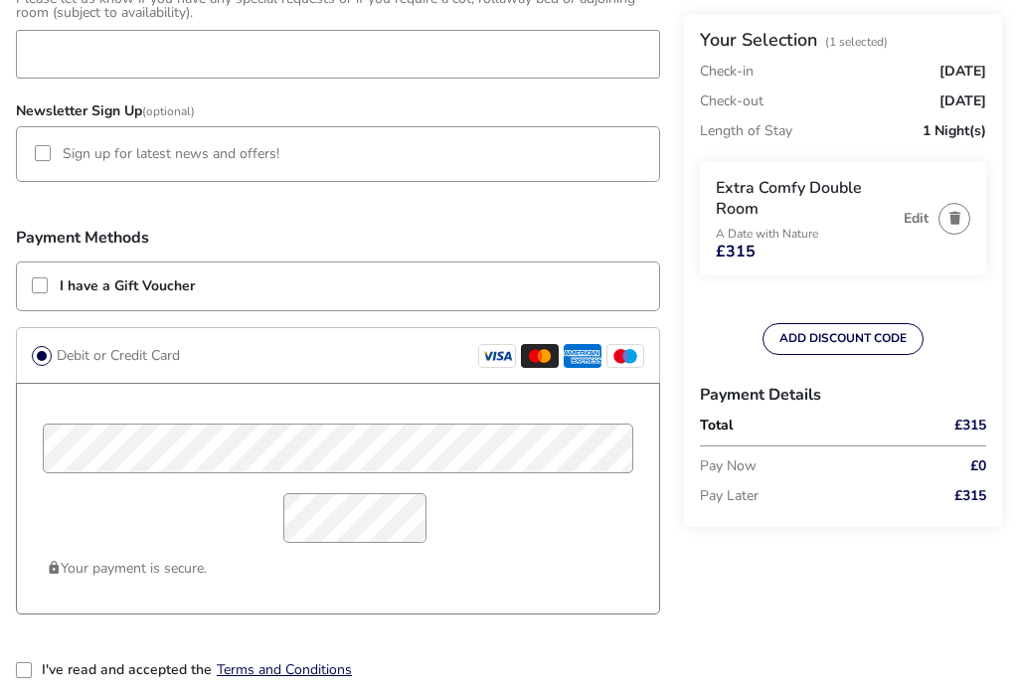
scroll to position [1378, 0]
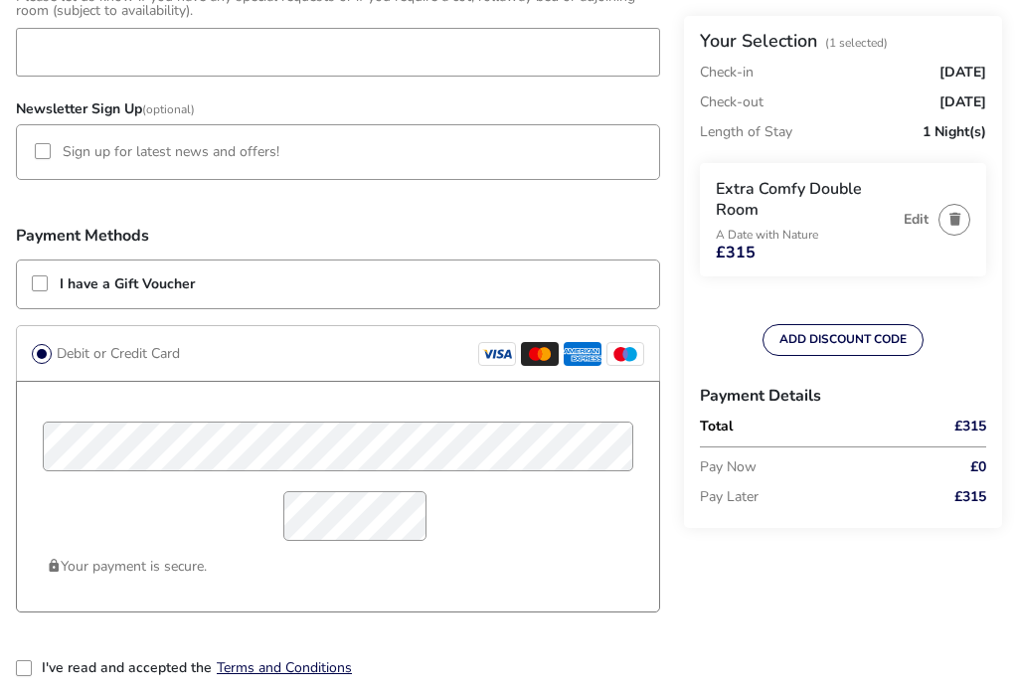
click at [43, 146] on div at bounding box center [43, 151] width 16 height 16
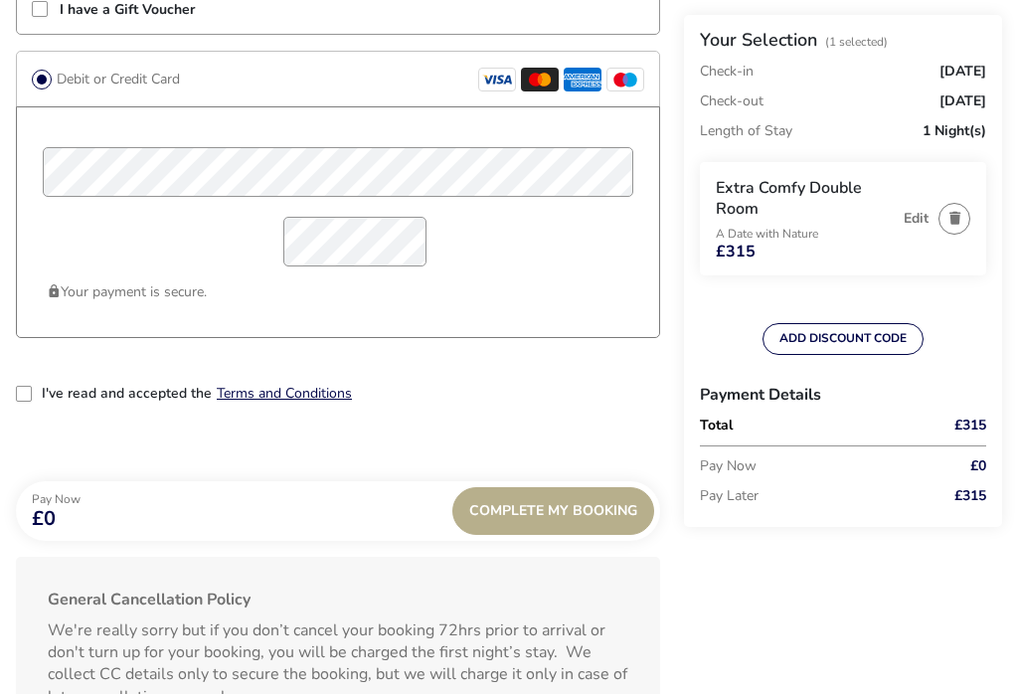
scroll to position [1653, 0]
click at [21, 401] on div "2-term_condi" at bounding box center [24, 394] width 16 height 16
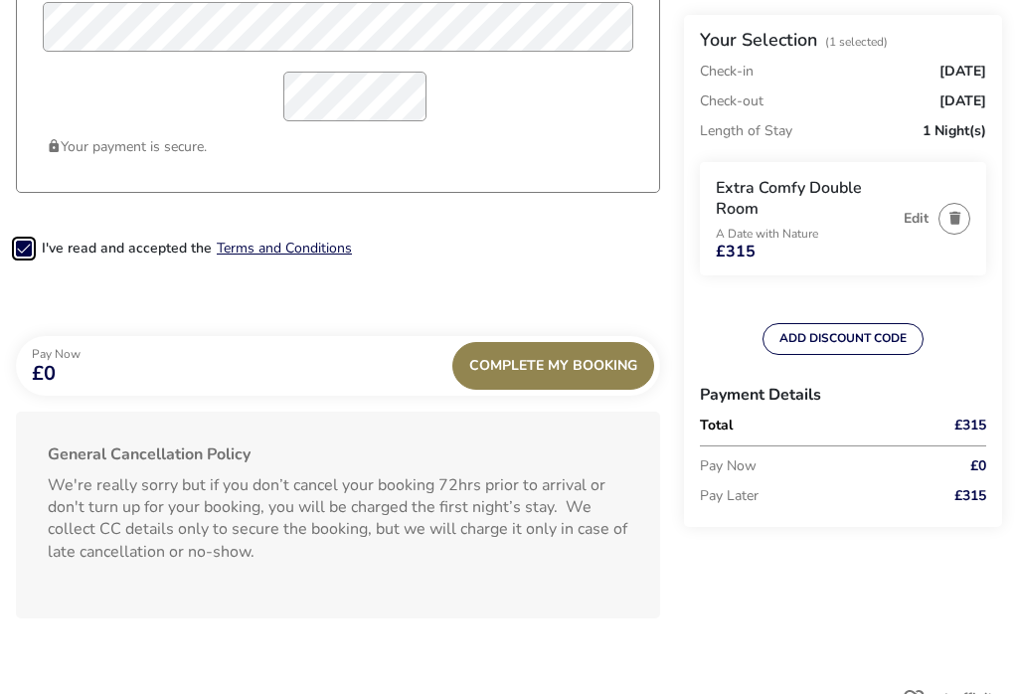
scroll to position [1798, 0]
click at [553, 372] on span "Complete My Booking" at bounding box center [553, 365] width 168 height 15
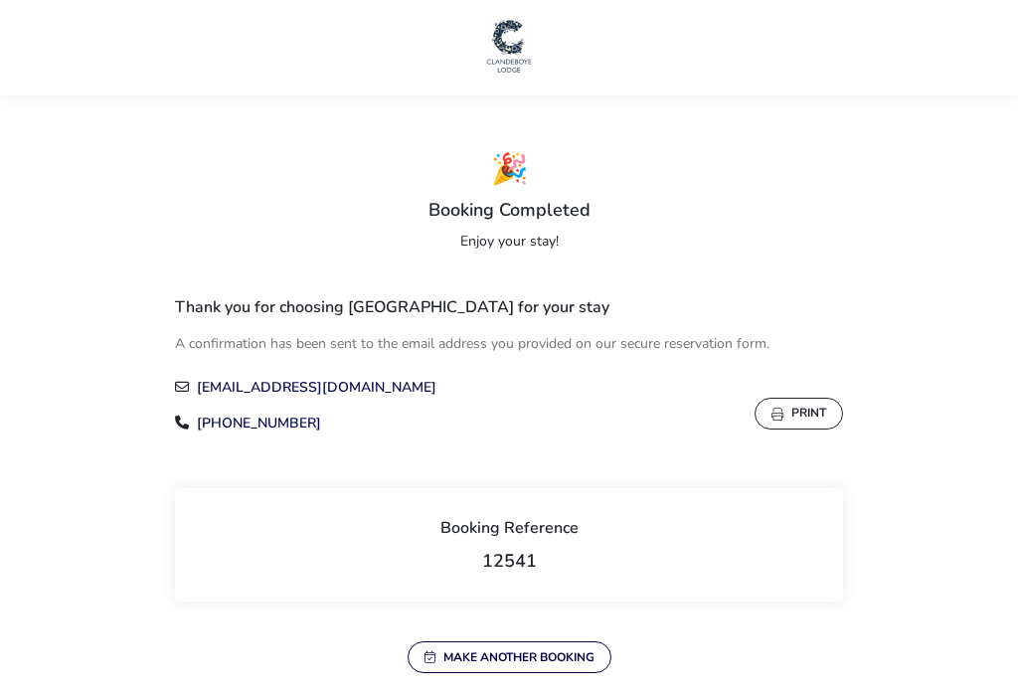
click at [785, 412] on button "Print" at bounding box center [798, 414] width 88 height 32
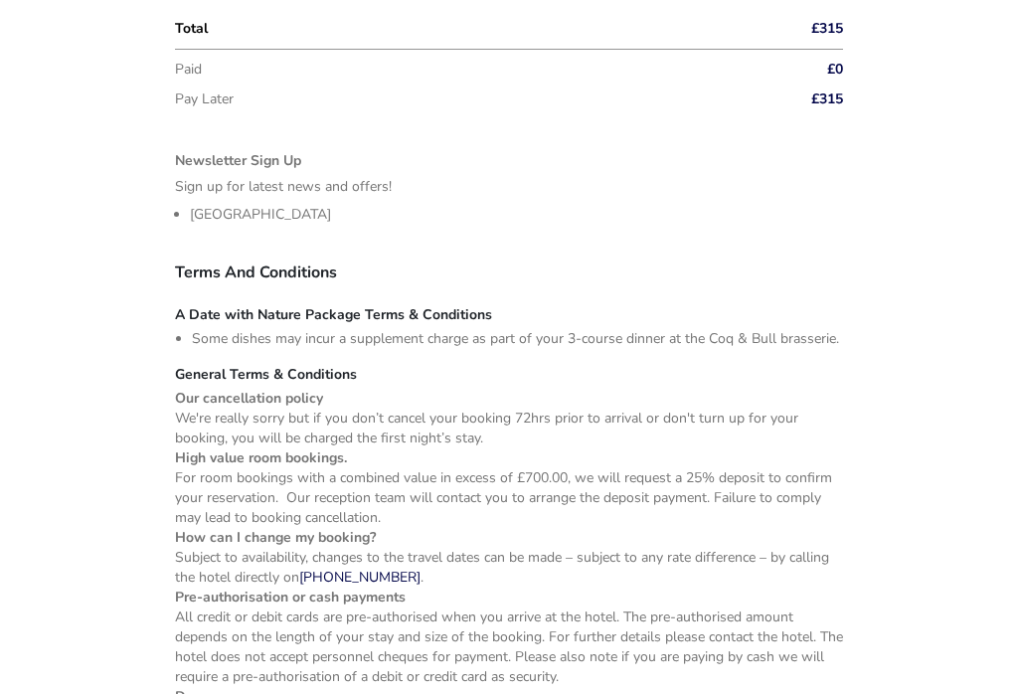
scroll to position [1190, 0]
